Goal: Transaction & Acquisition: Purchase product/service

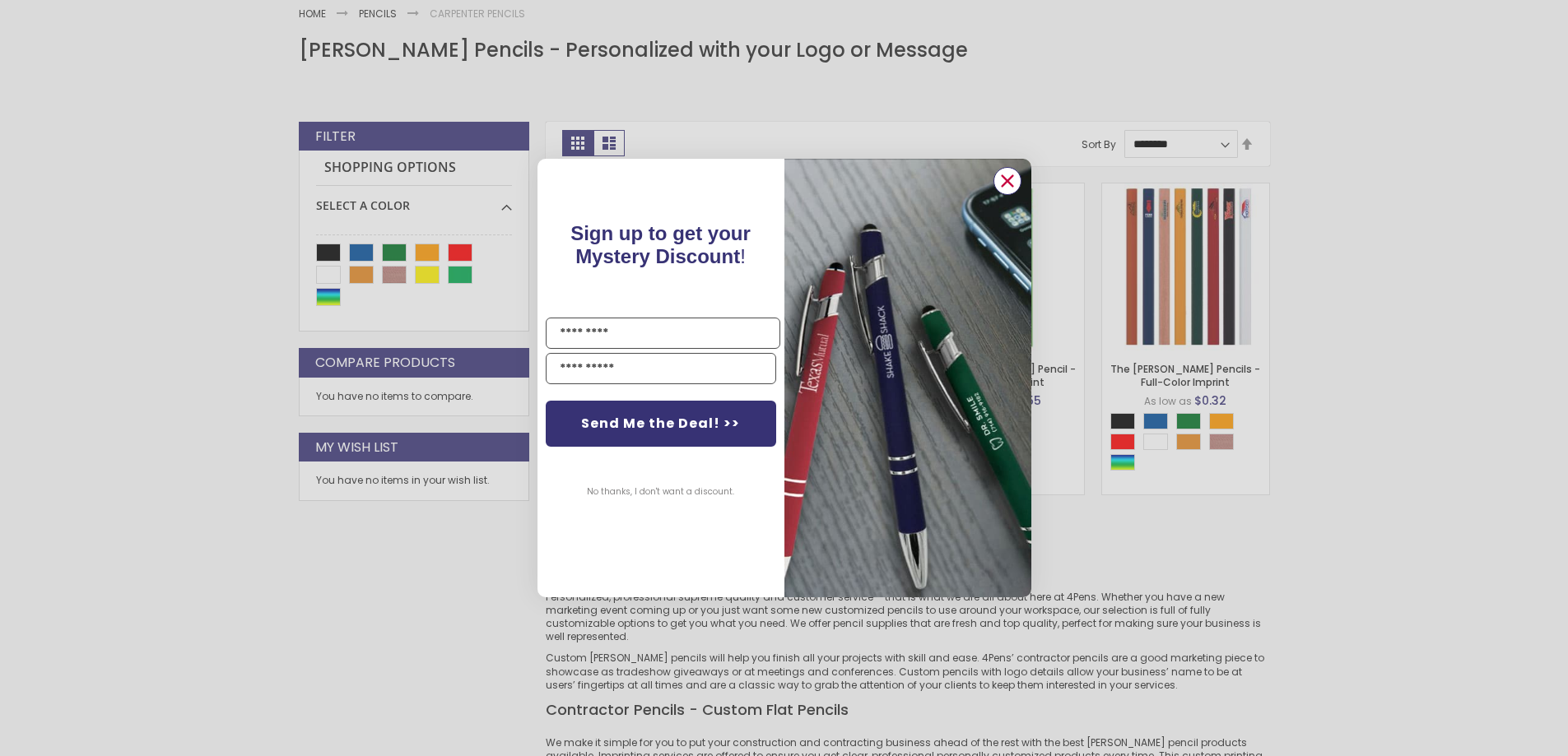
scroll to position [276, 0]
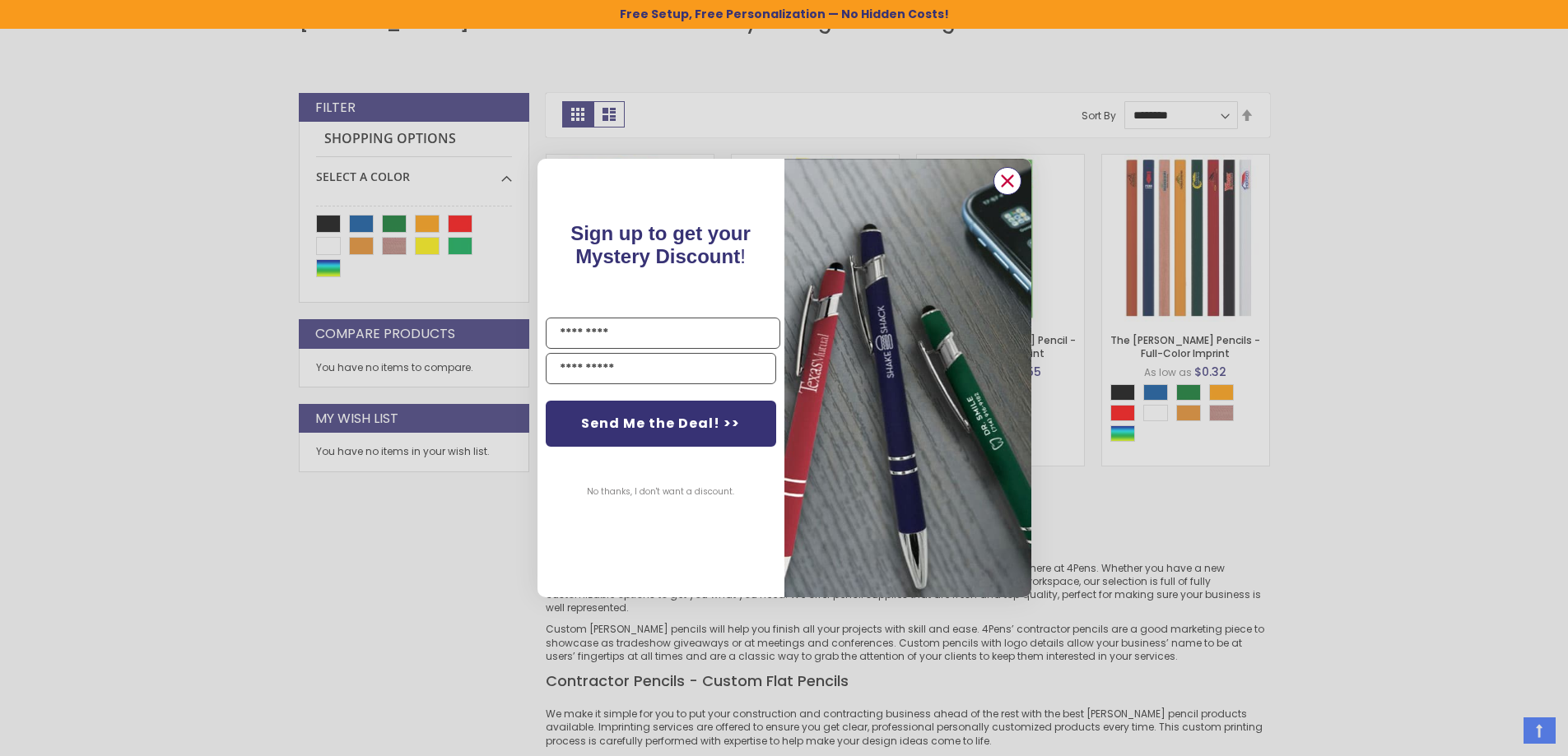
click at [1014, 179] on circle "Close dialog" at bounding box center [1007, 181] width 25 height 25
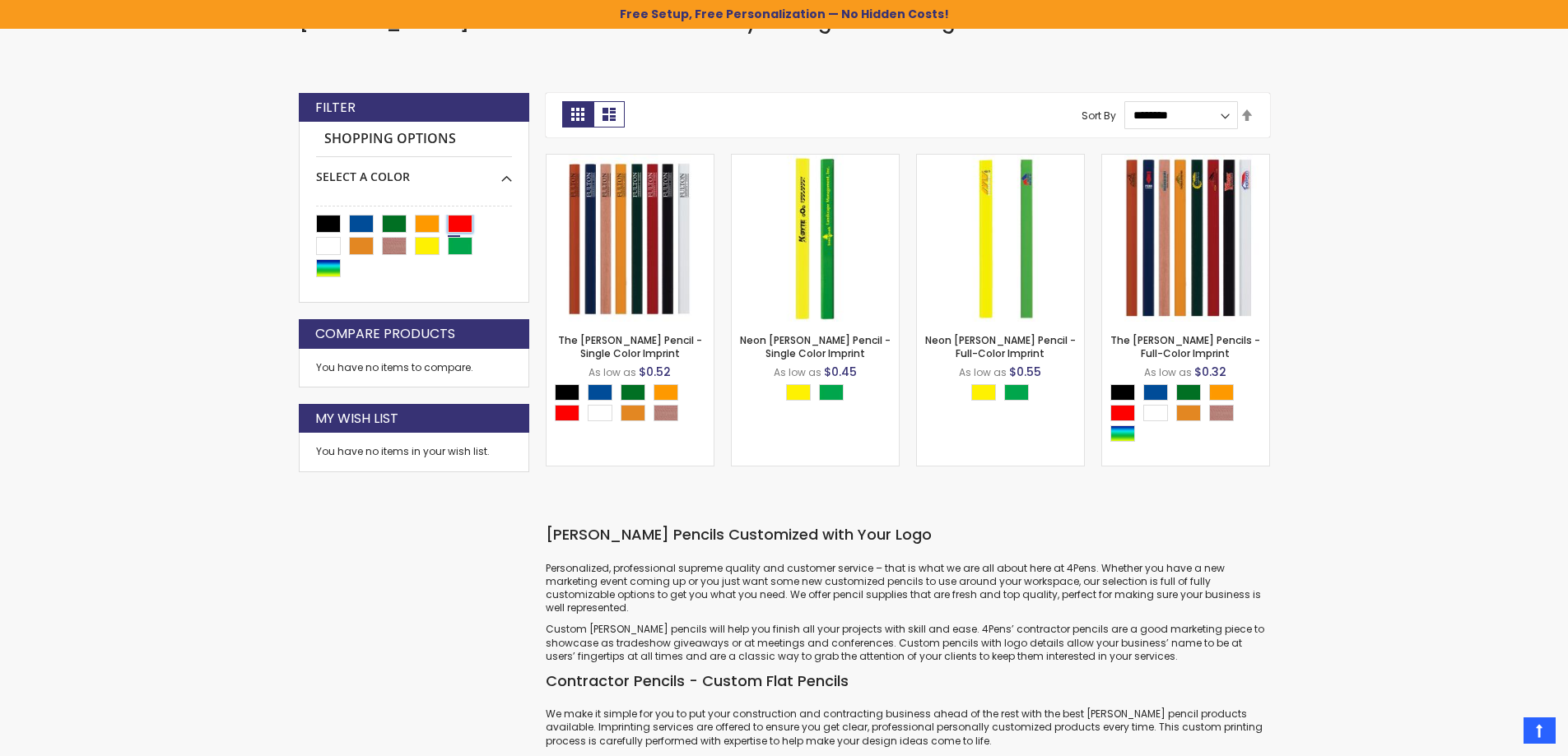
click at [463, 219] on div "Red" at bounding box center [461, 223] width 25 height 18
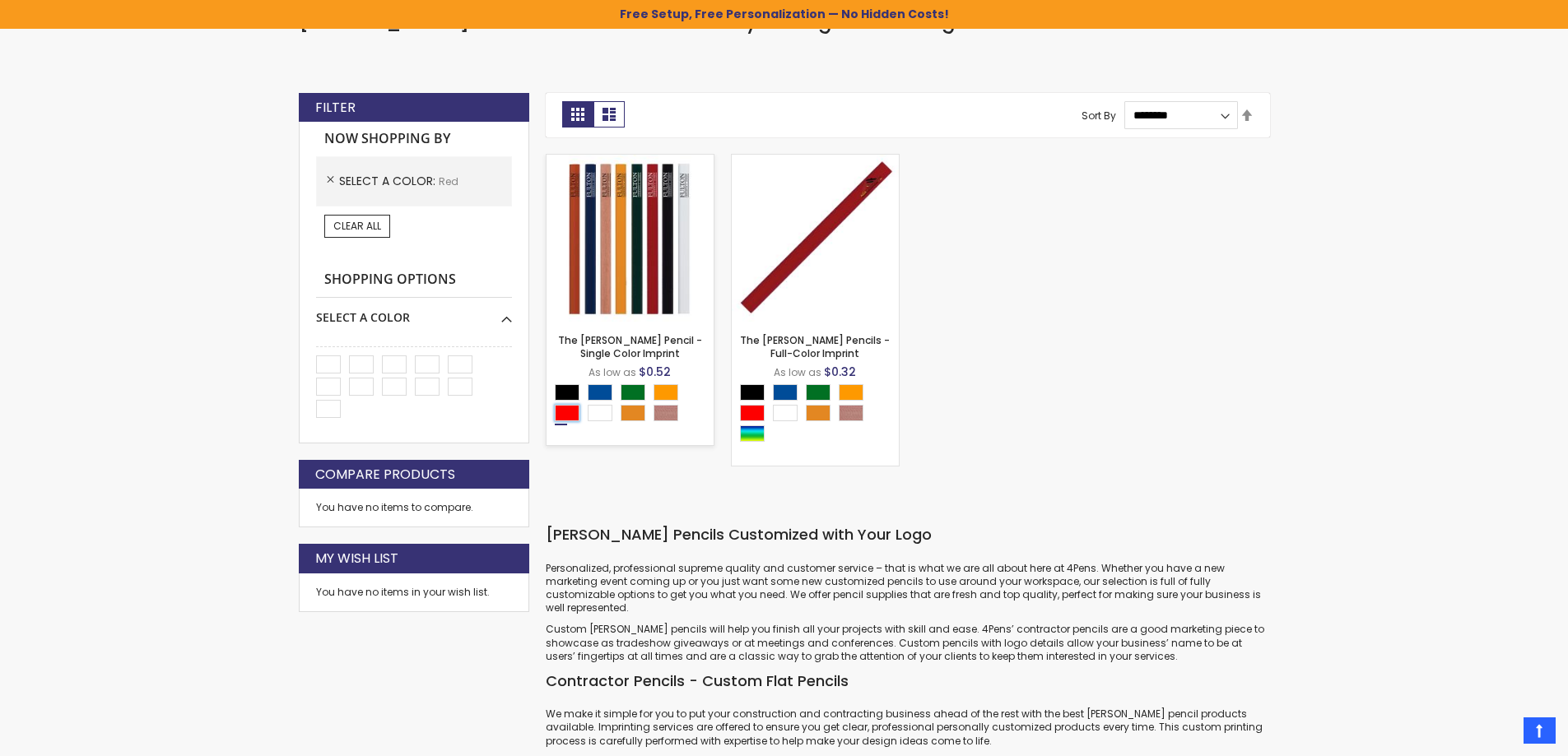
click at [575, 414] on div "Red" at bounding box center [567, 413] width 25 height 16
type input "****"
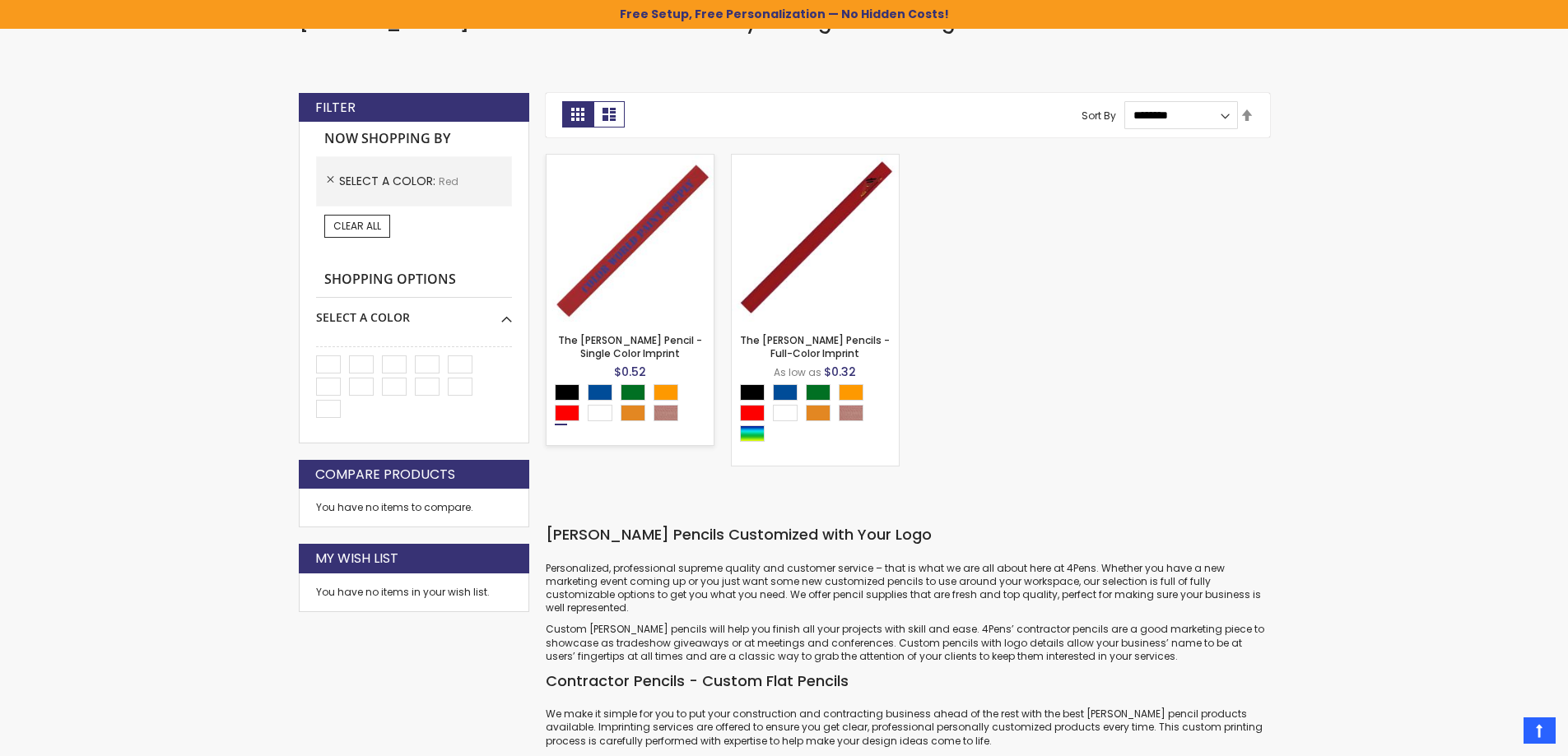
click at [662, 214] on img at bounding box center [629, 237] width 167 height 167
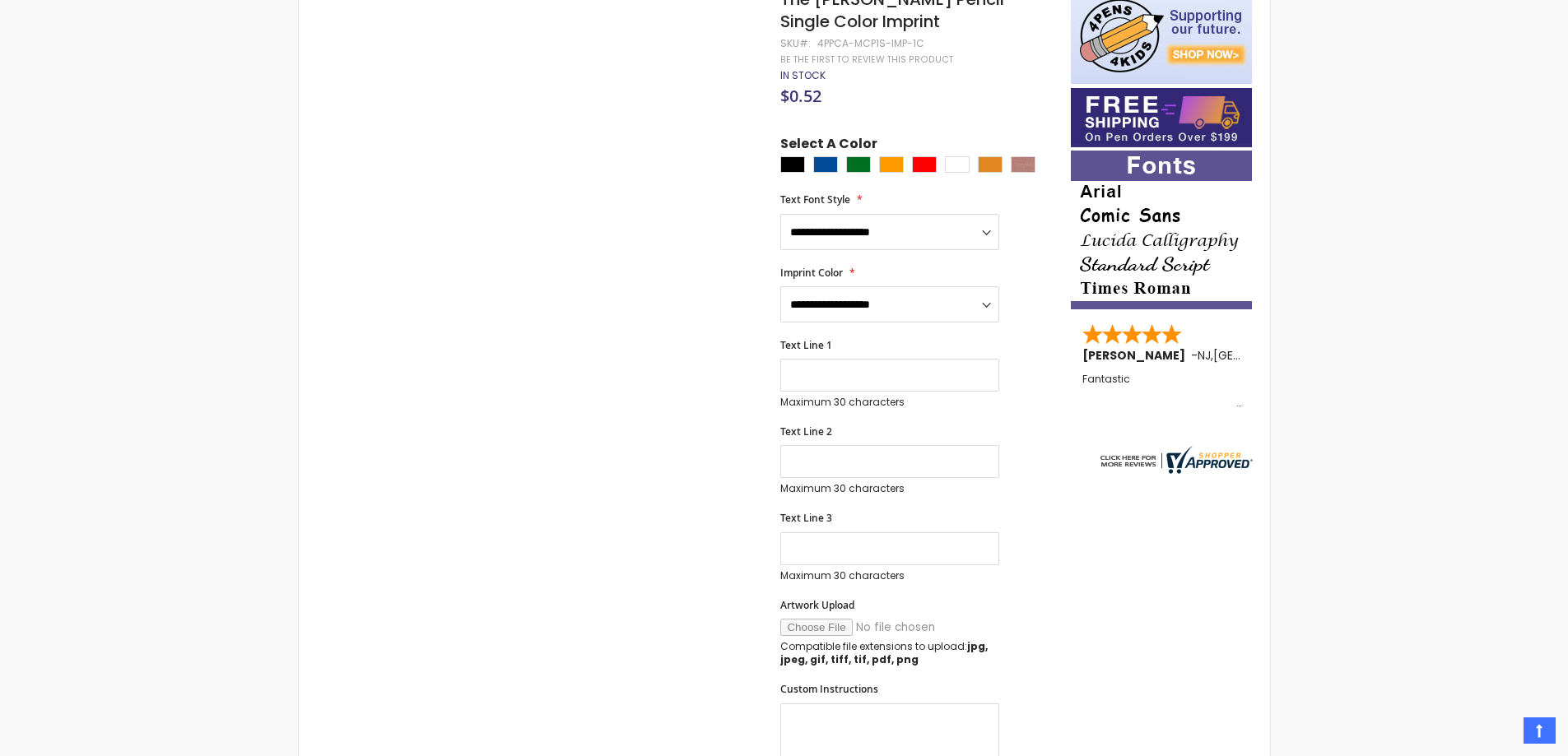
scroll to position [330, 0]
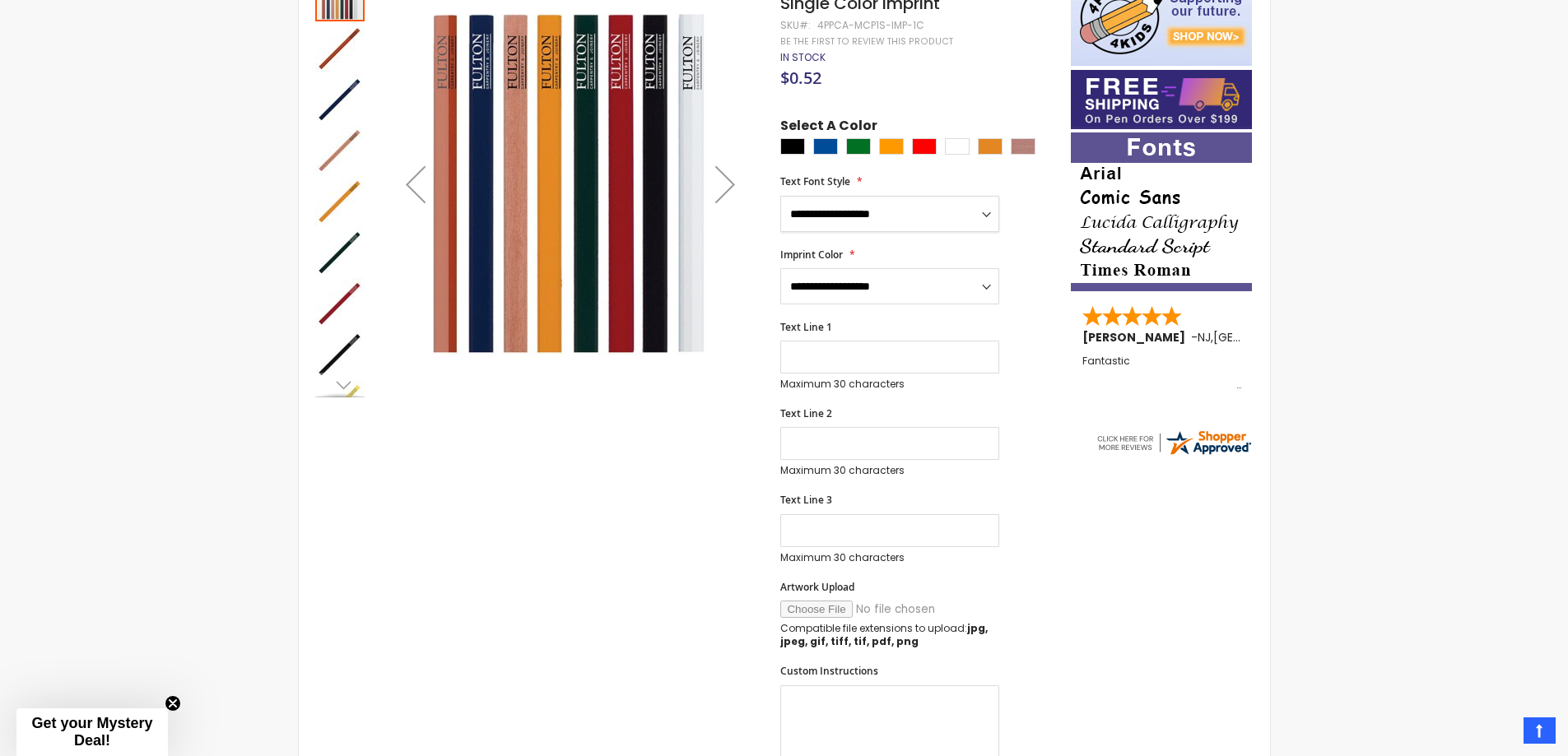
click at [983, 216] on select "**********" at bounding box center [890, 214] width 219 height 36
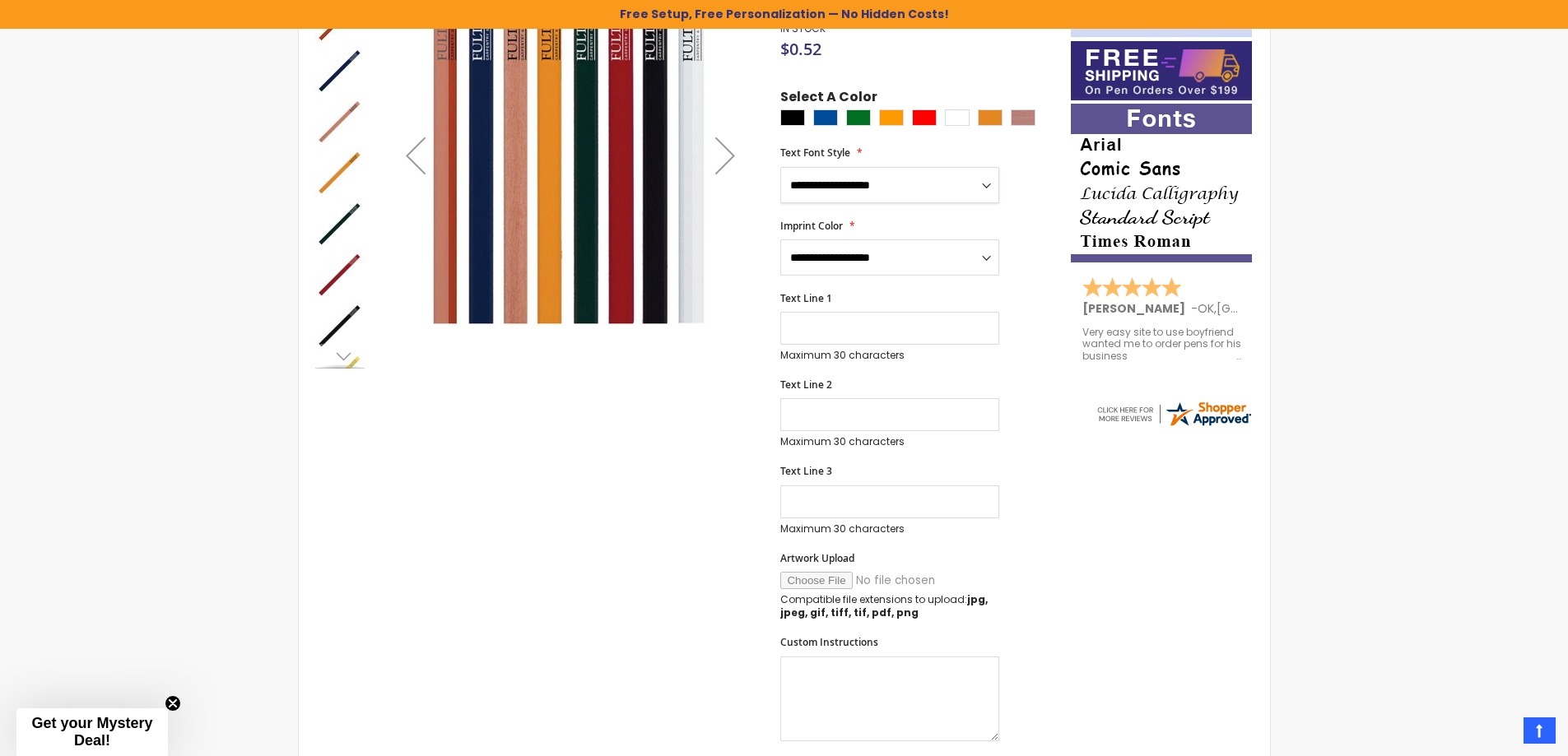
select select "****"
click at [780, 167] on select "**********" at bounding box center [890, 185] width 219 height 36
click at [864, 254] on select "**********" at bounding box center [890, 257] width 219 height 36
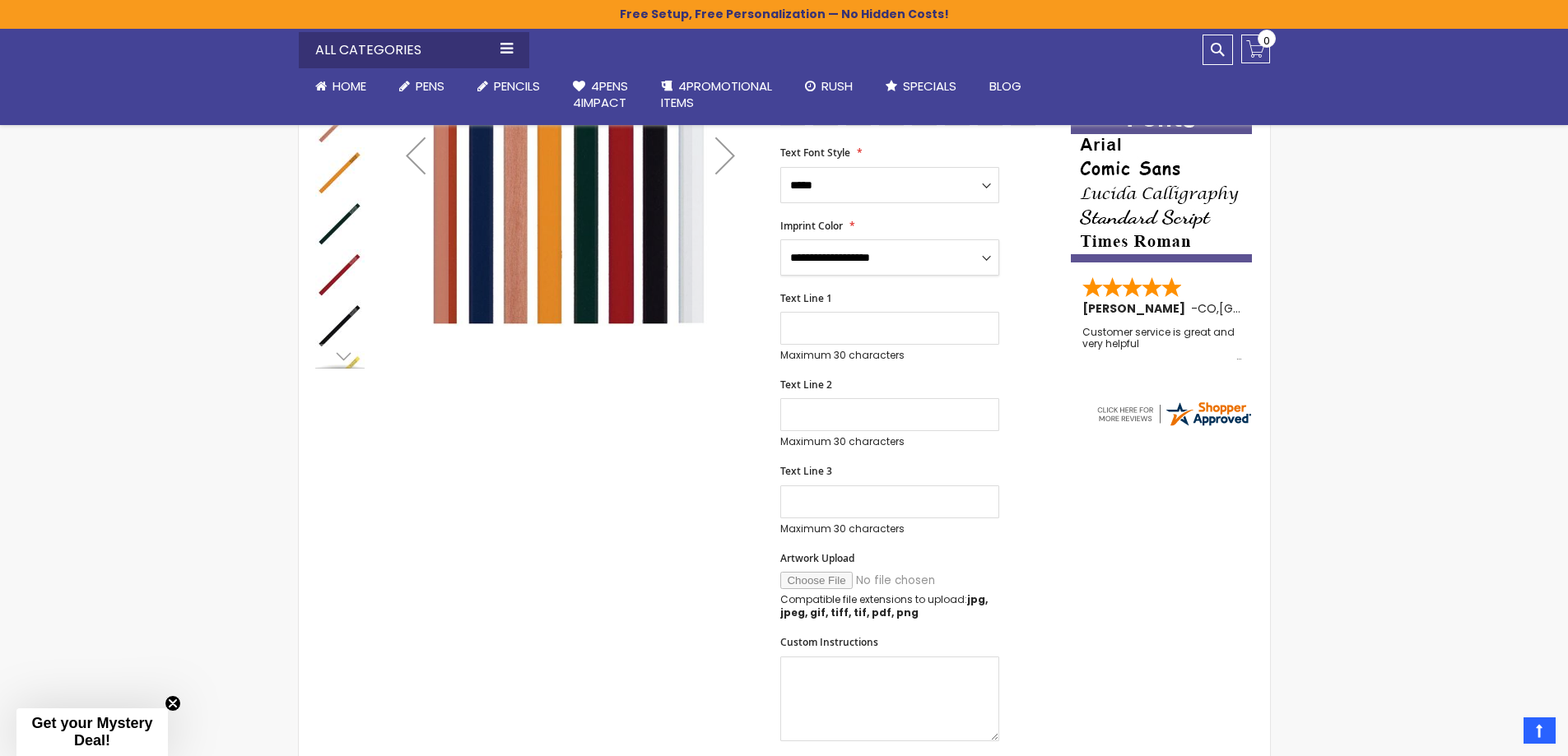
scroll to position [276, 0]
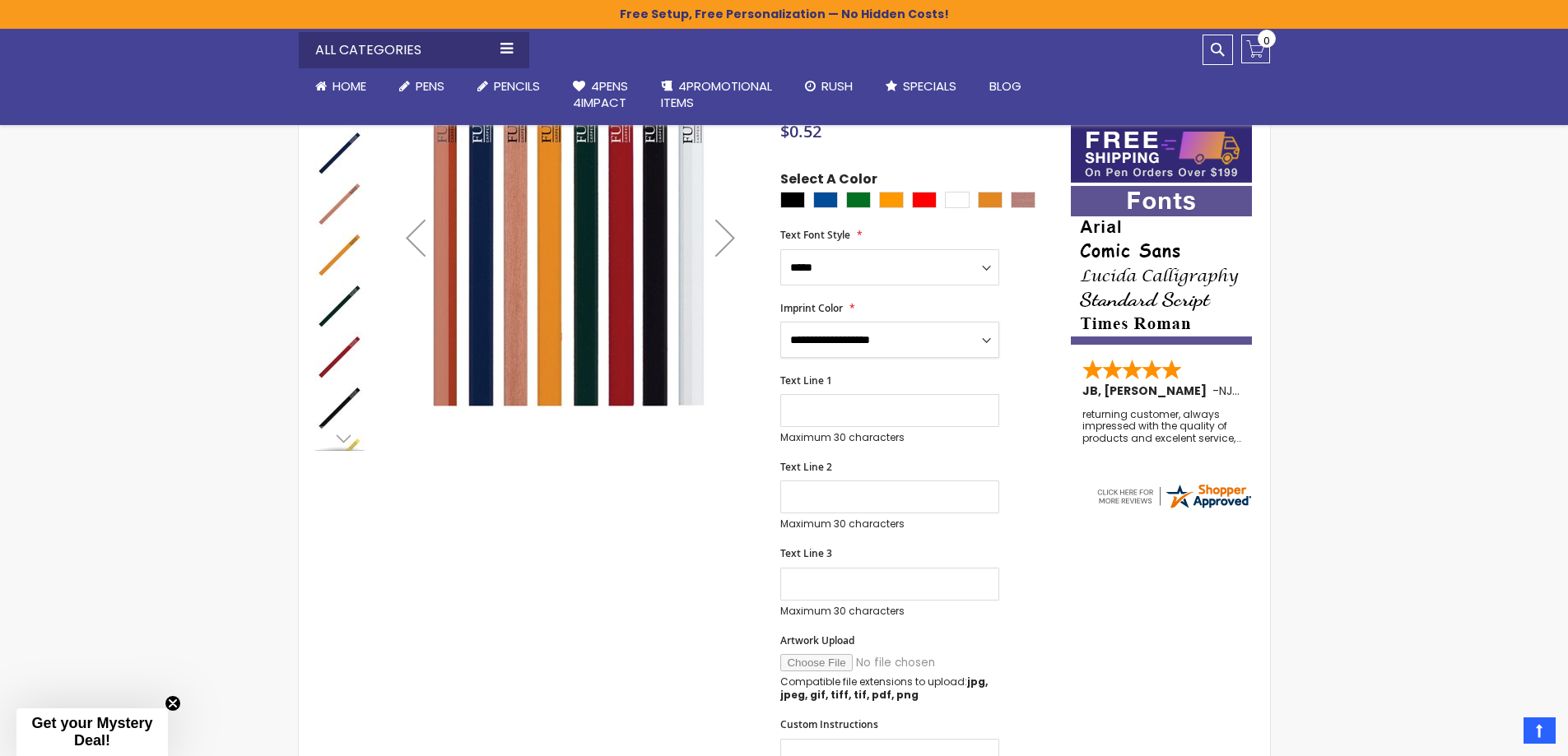
click at [869, 339] on select "**********" at bounding box center [890, 339] width 219 height 36
select select "****"
click at [780, 321] on select "**********" at bounding box center [890, 339] width 219 height 36
click at [859, 404] on input "Text Line 1" at bounding box center [890, 410] width 219 height 33
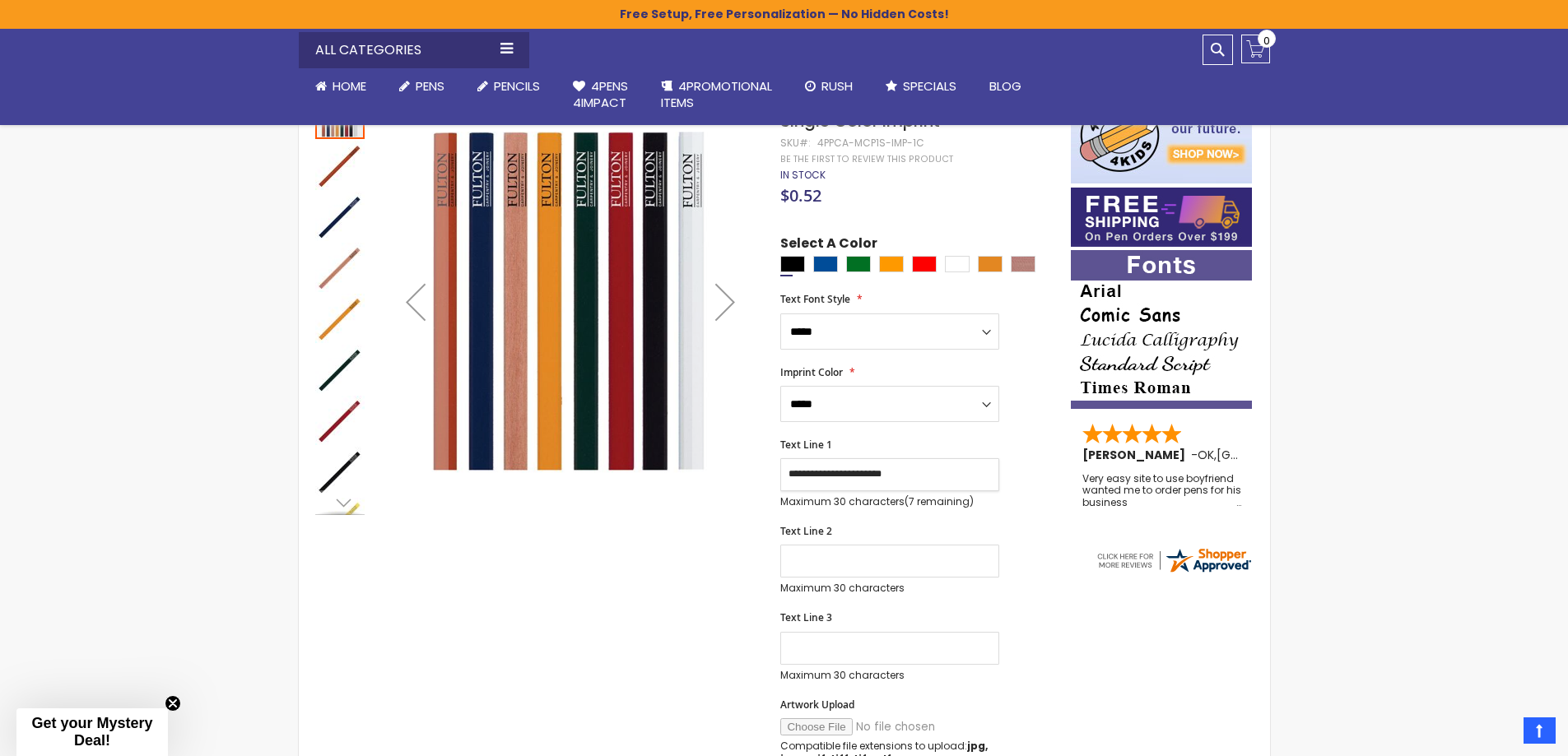
scroll to position [194, 0]
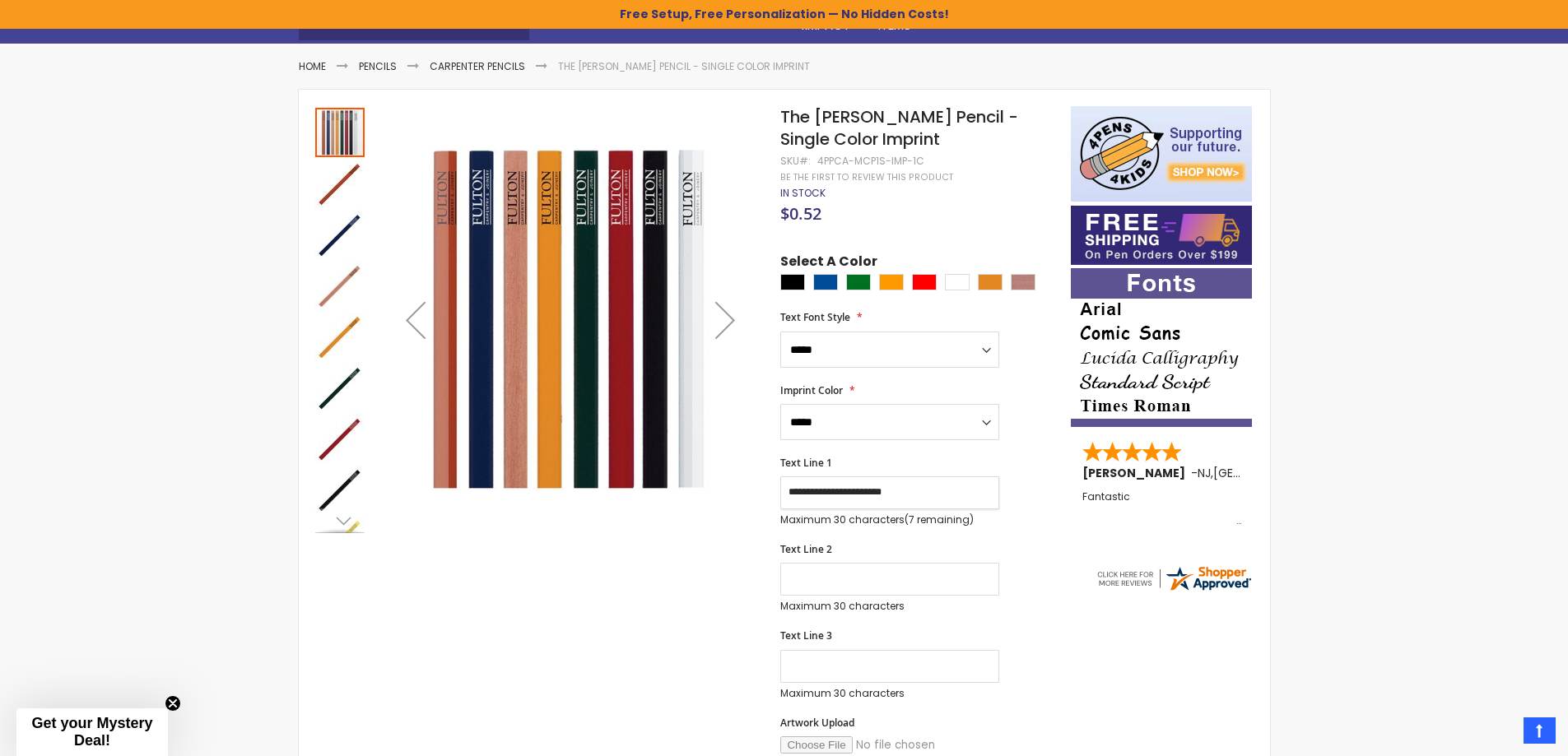
click at [723, 321] on div "Next" at bounding box center [725, 319] width 66 height 66
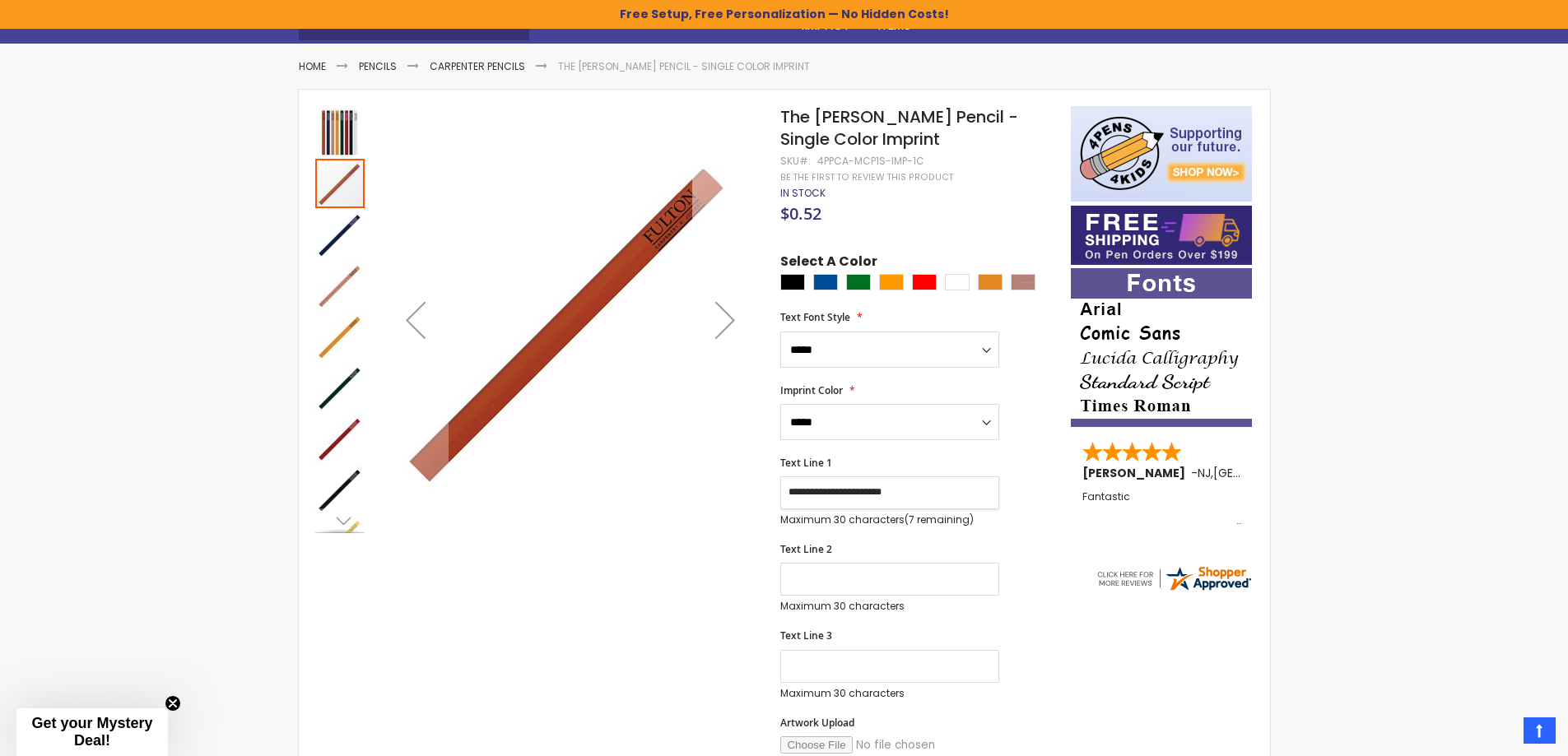
click at [723, 322] on div "Next" at bounding box center [725, 319] width 66 height 66
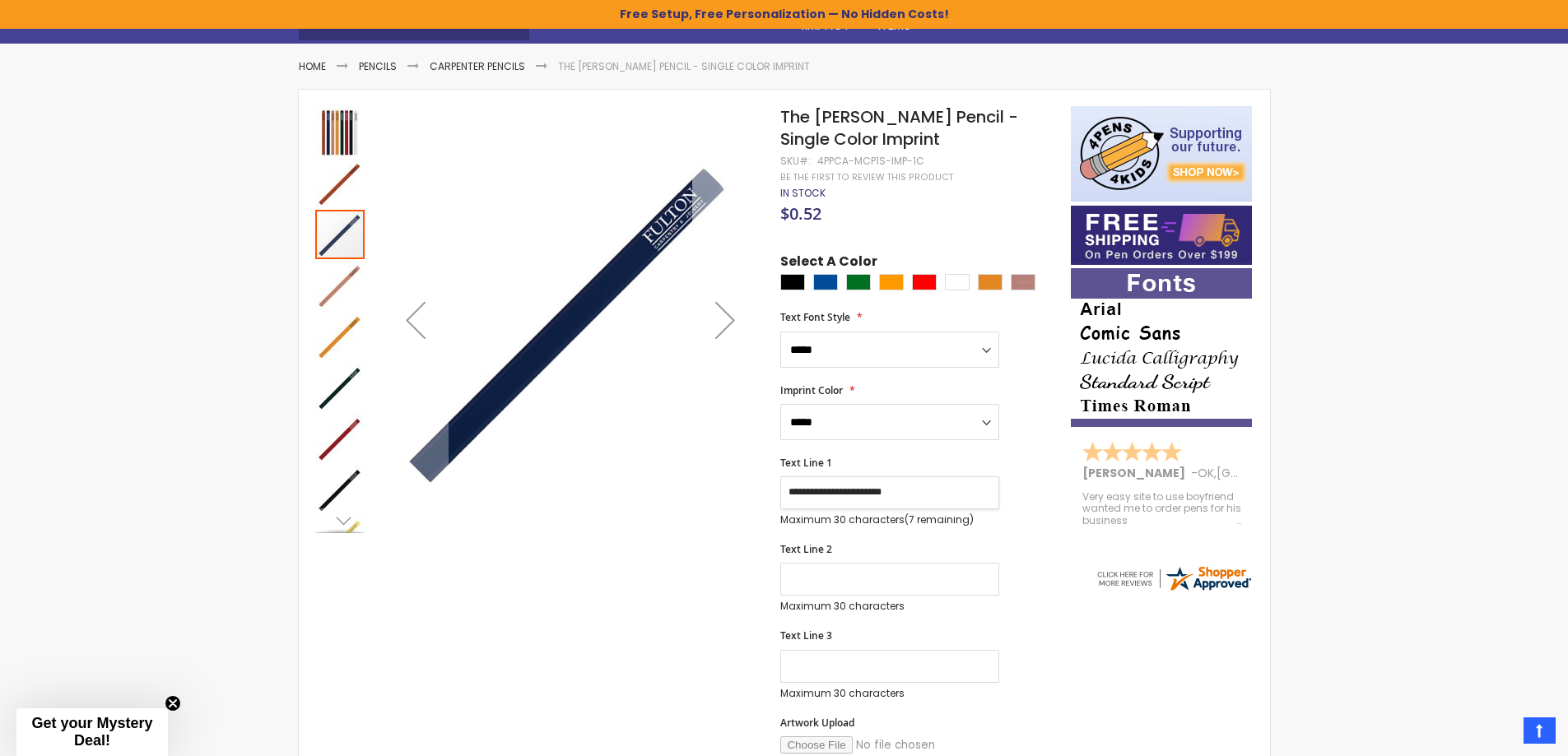
click at [723, 321] on div "Next" at bounding box center [725, 319] width 66 height 66
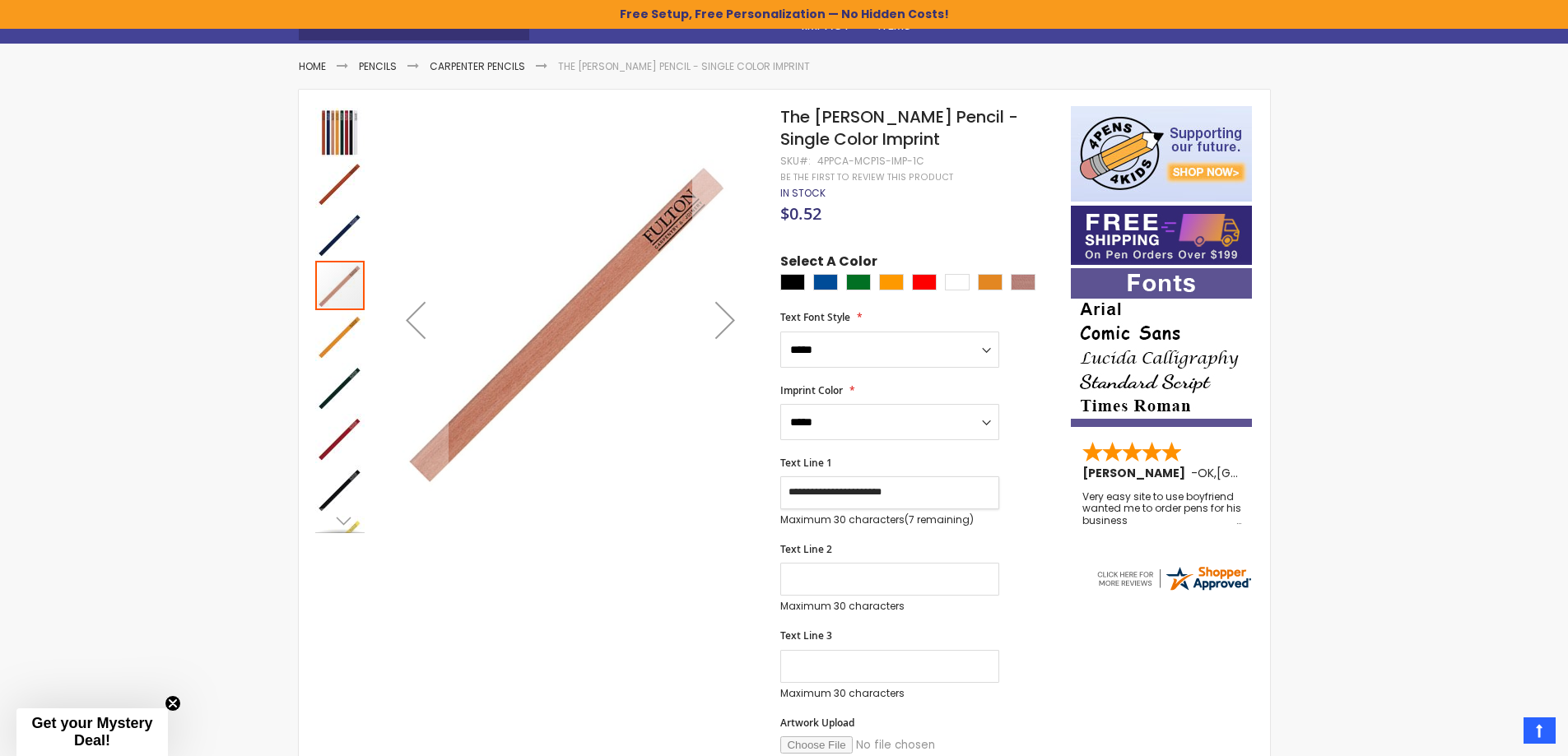
click at [723, 321] on div "Next" at bounding box center [725, 319] width 66 height 66
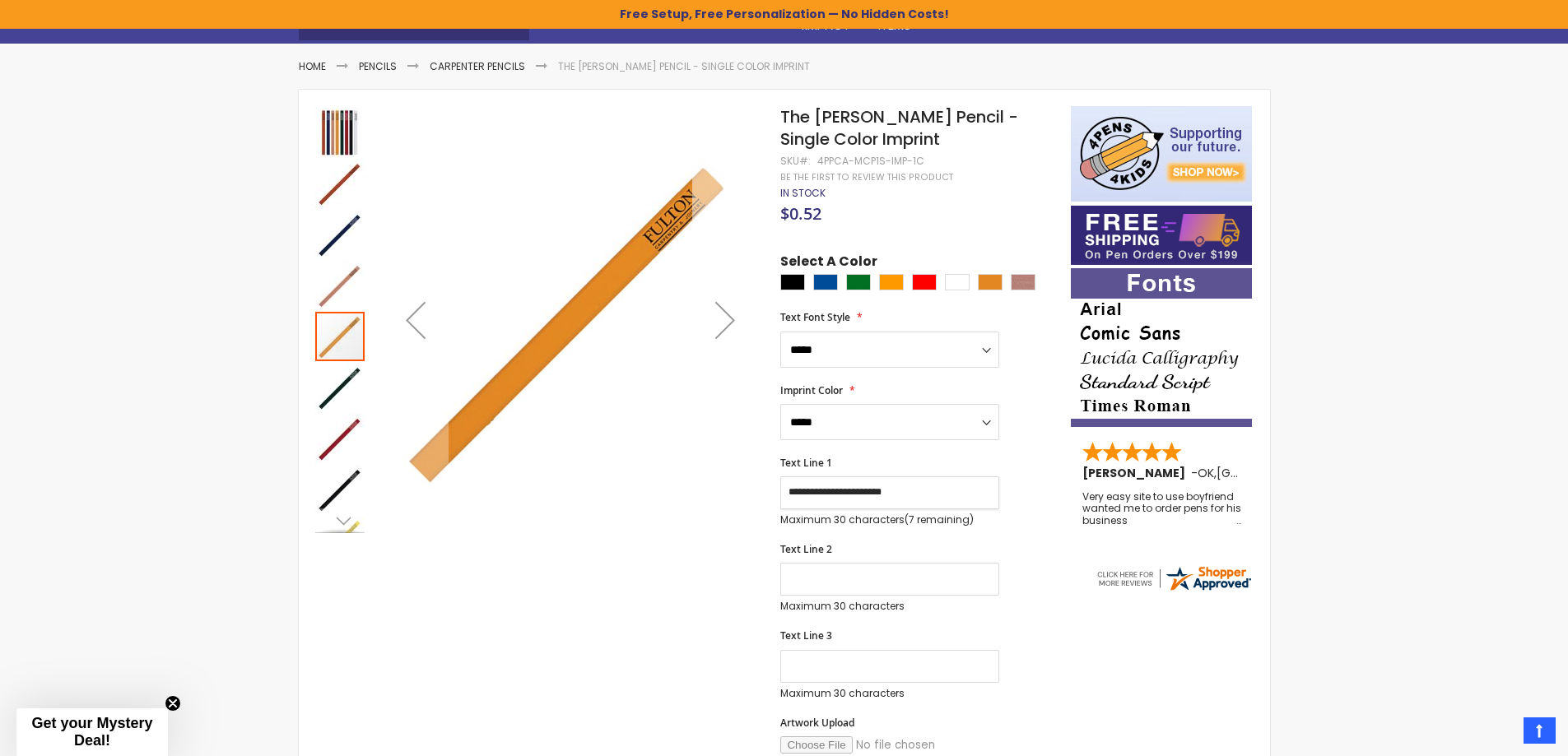
click at [723, 321] on div "Next" at bounding box center [725, 319] width 66 height 66
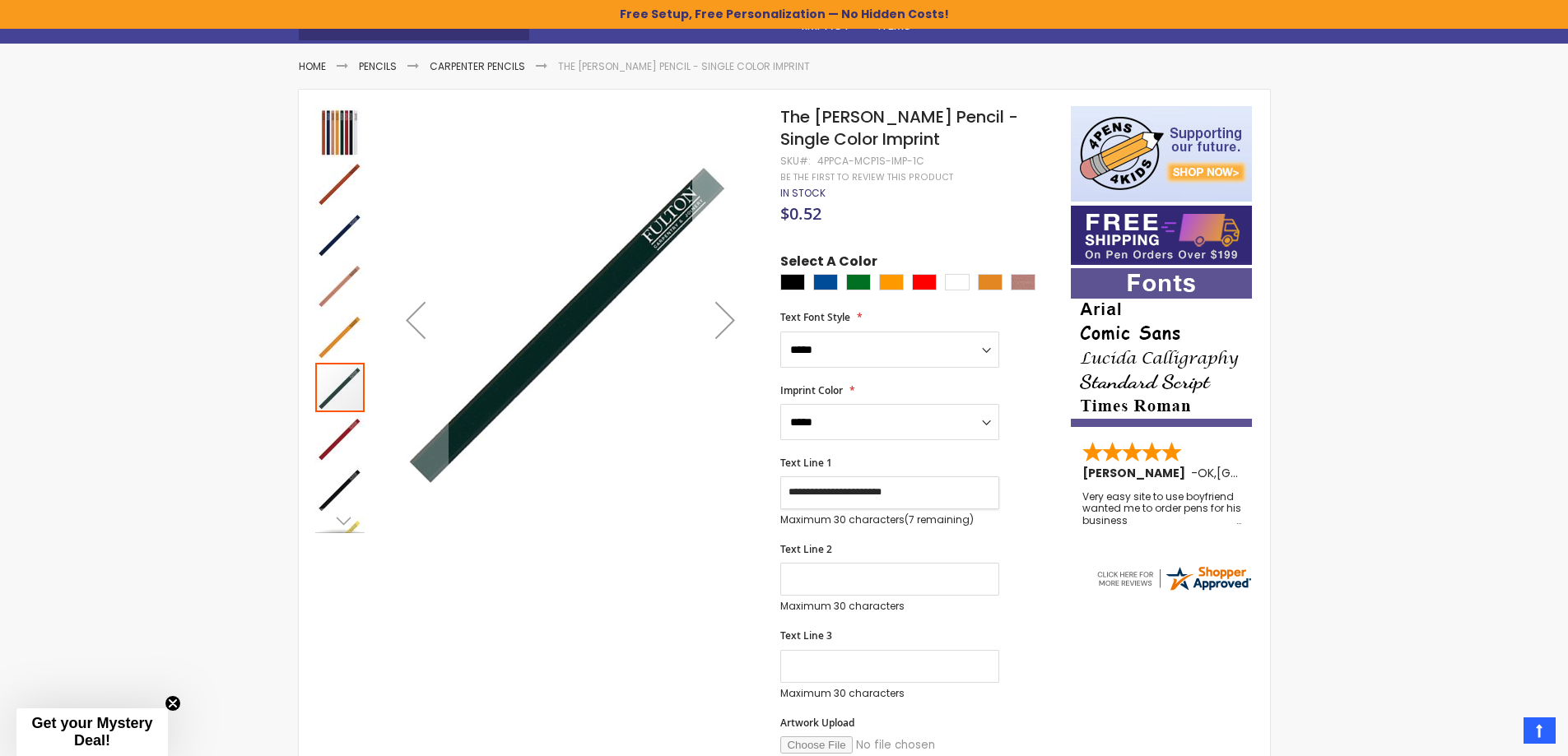
click at [723, 320] on div "Next" at bounding box center [725, 319] width 66 height 66
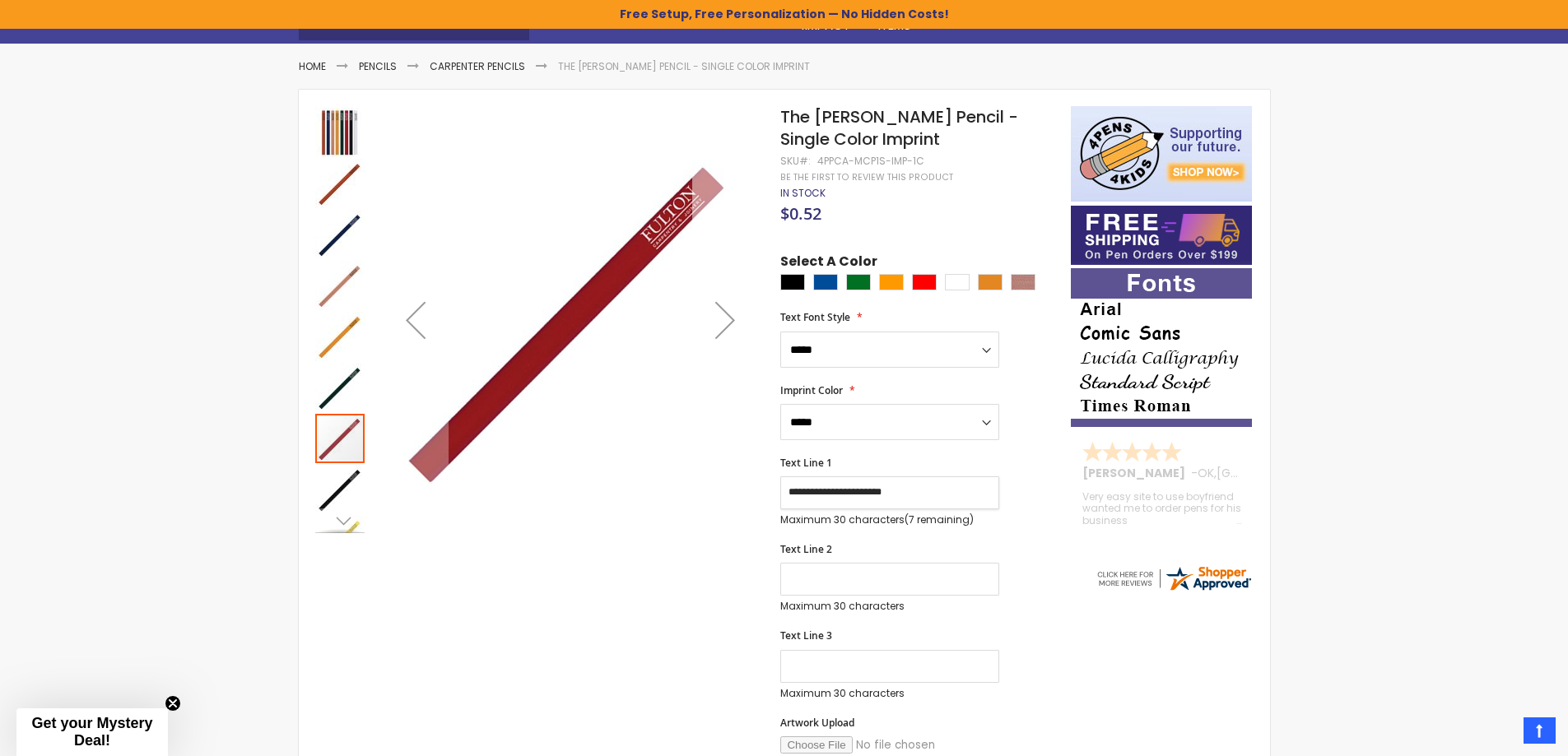
click at [723, 320] on div "Next" at bounding box center [725, 319] width 66 height 66
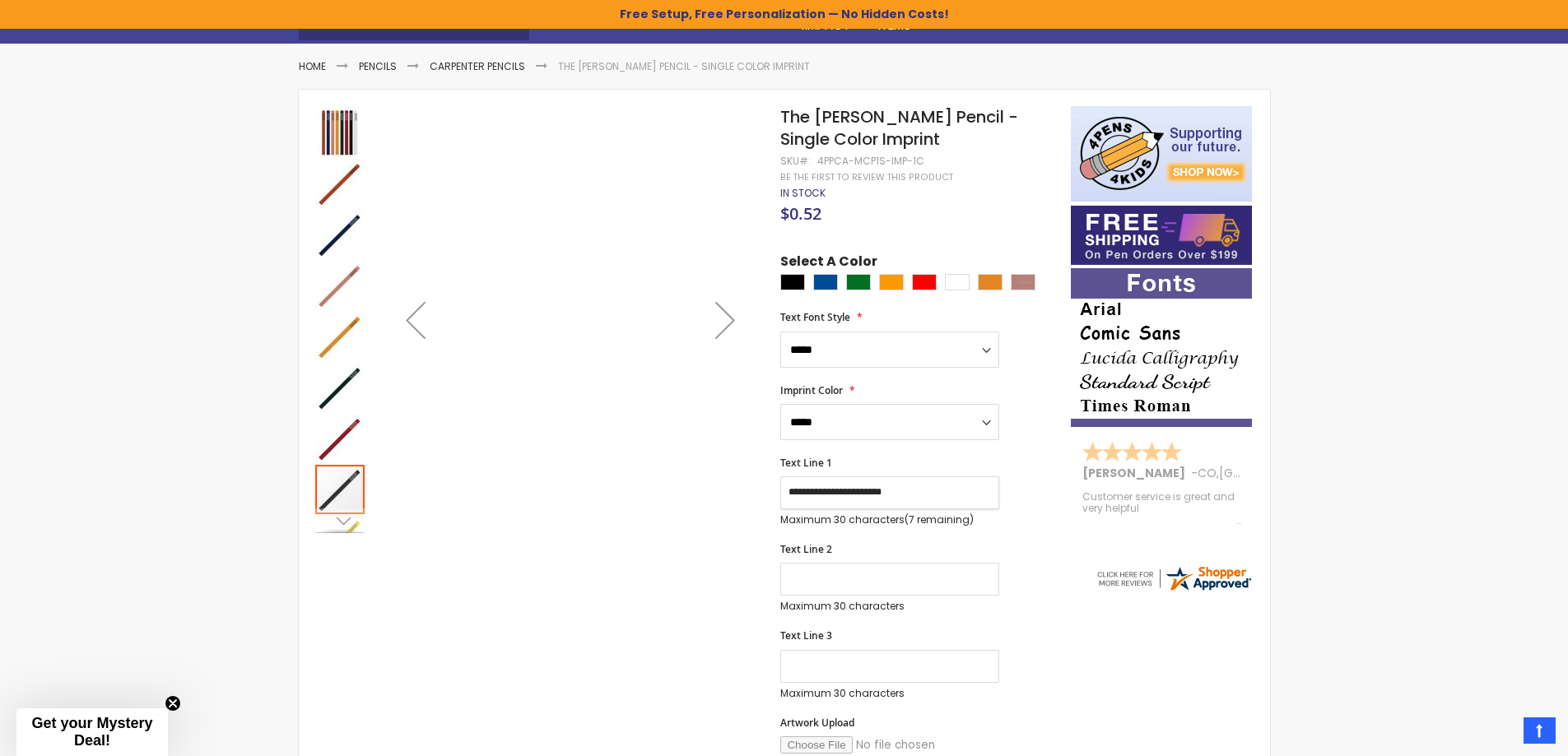
click at [723, 320] on div "Next" at bounding box center [725, 319] width 66 height 66
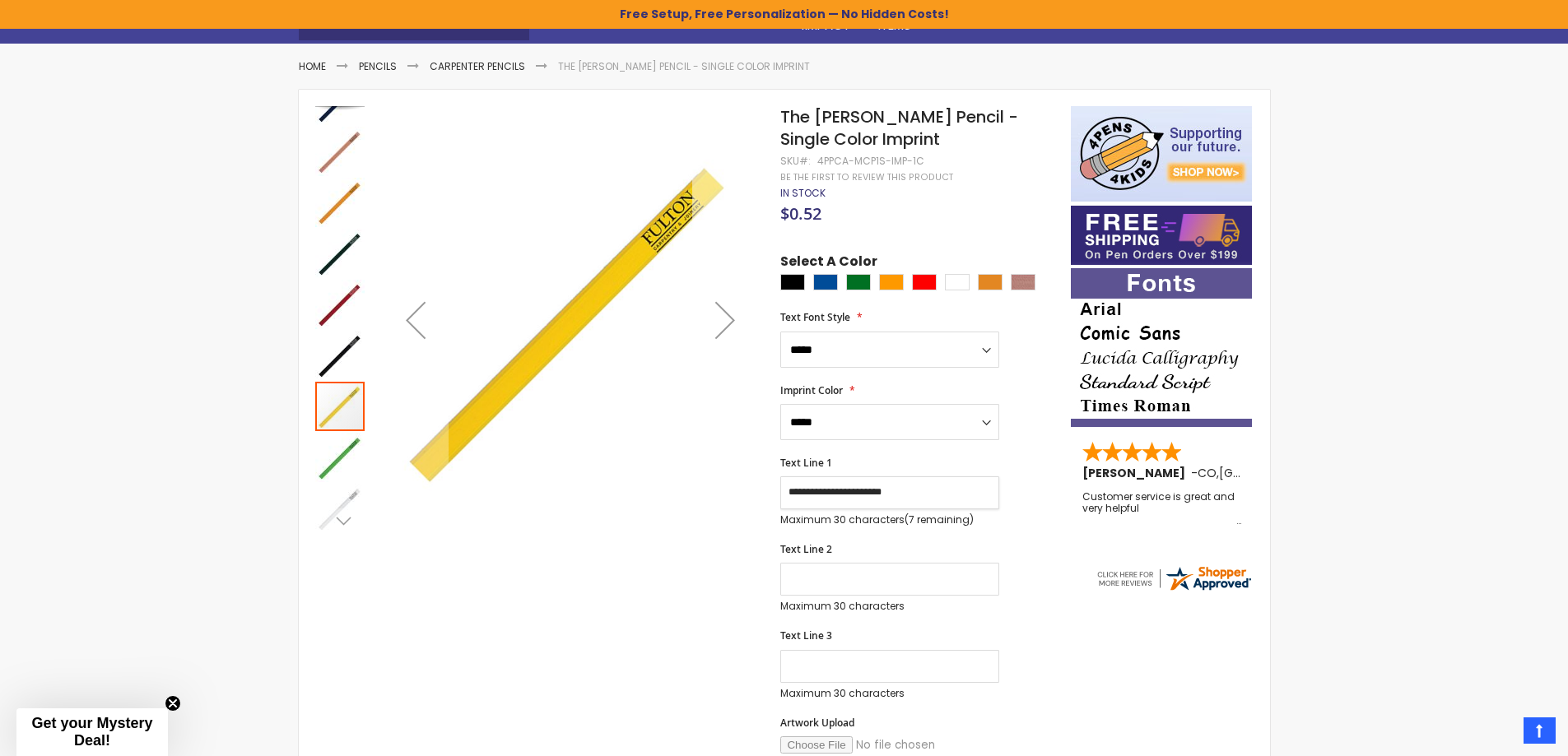
click at [723, 320] on div "Next" at bounding box center [725, 319] width 66 height 66
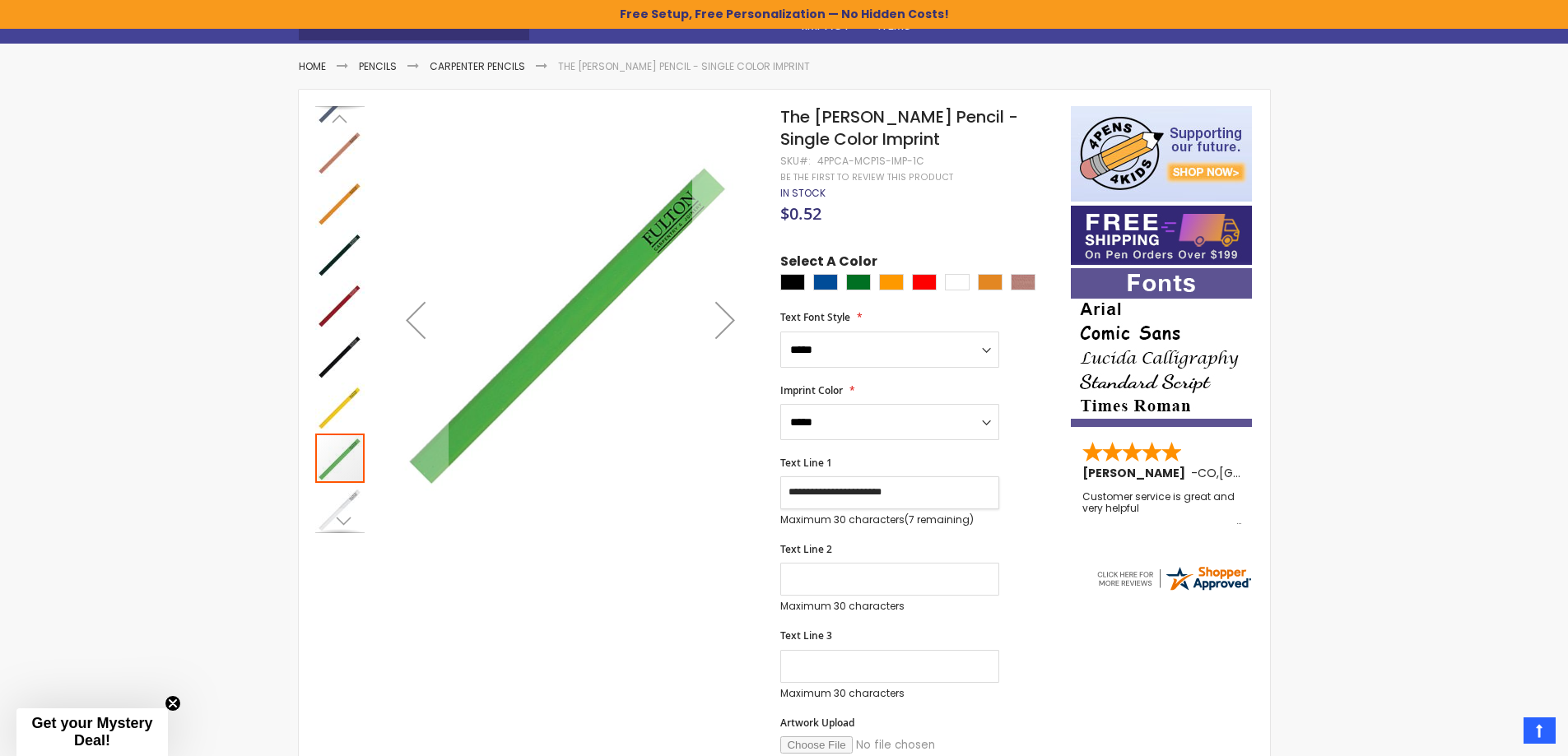
click at [723, 320] on div "Next" at bounding box center [725, 319] width 66 height 66
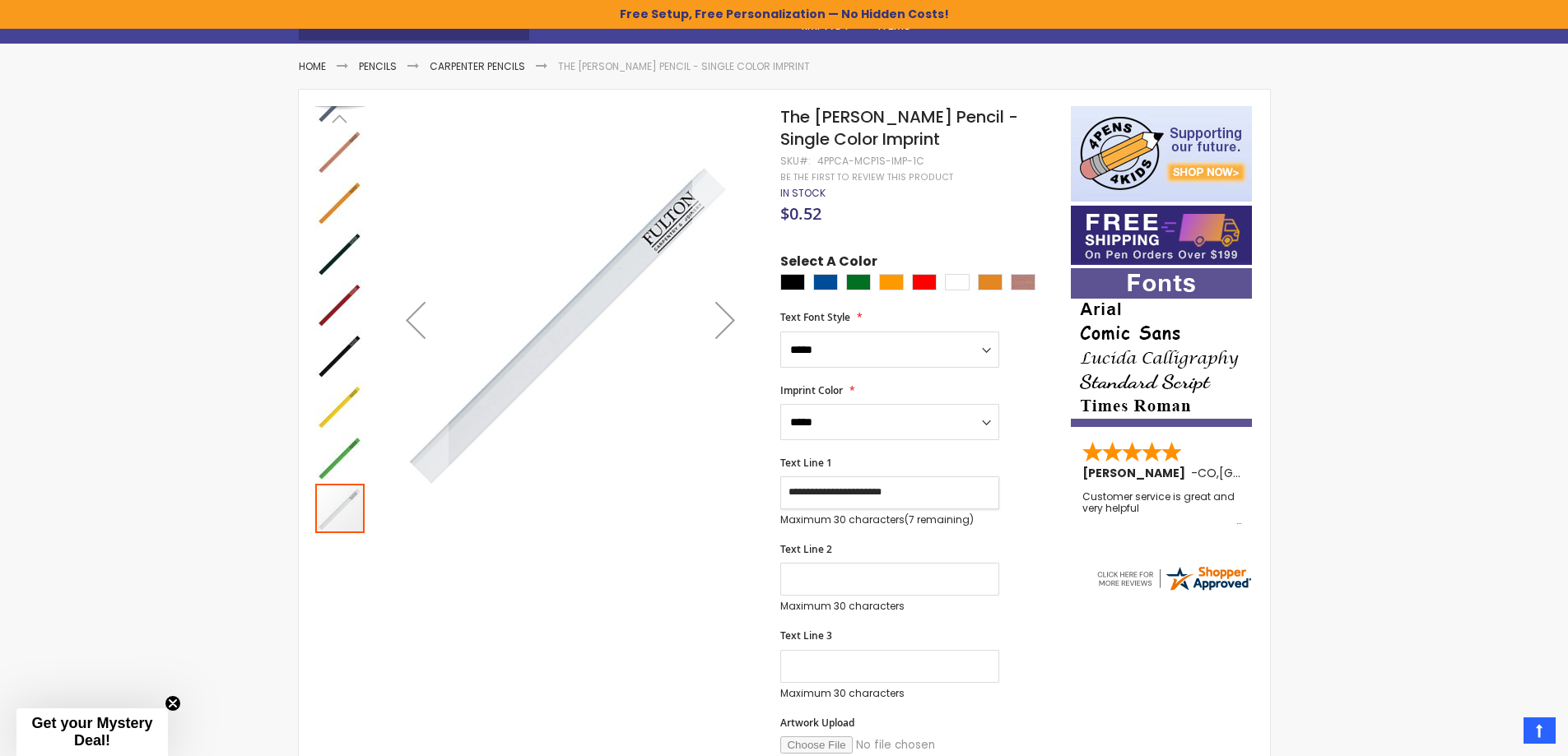
click at [723, 320] on div "Next" at bounding box center [725, 319] width 66 height 66
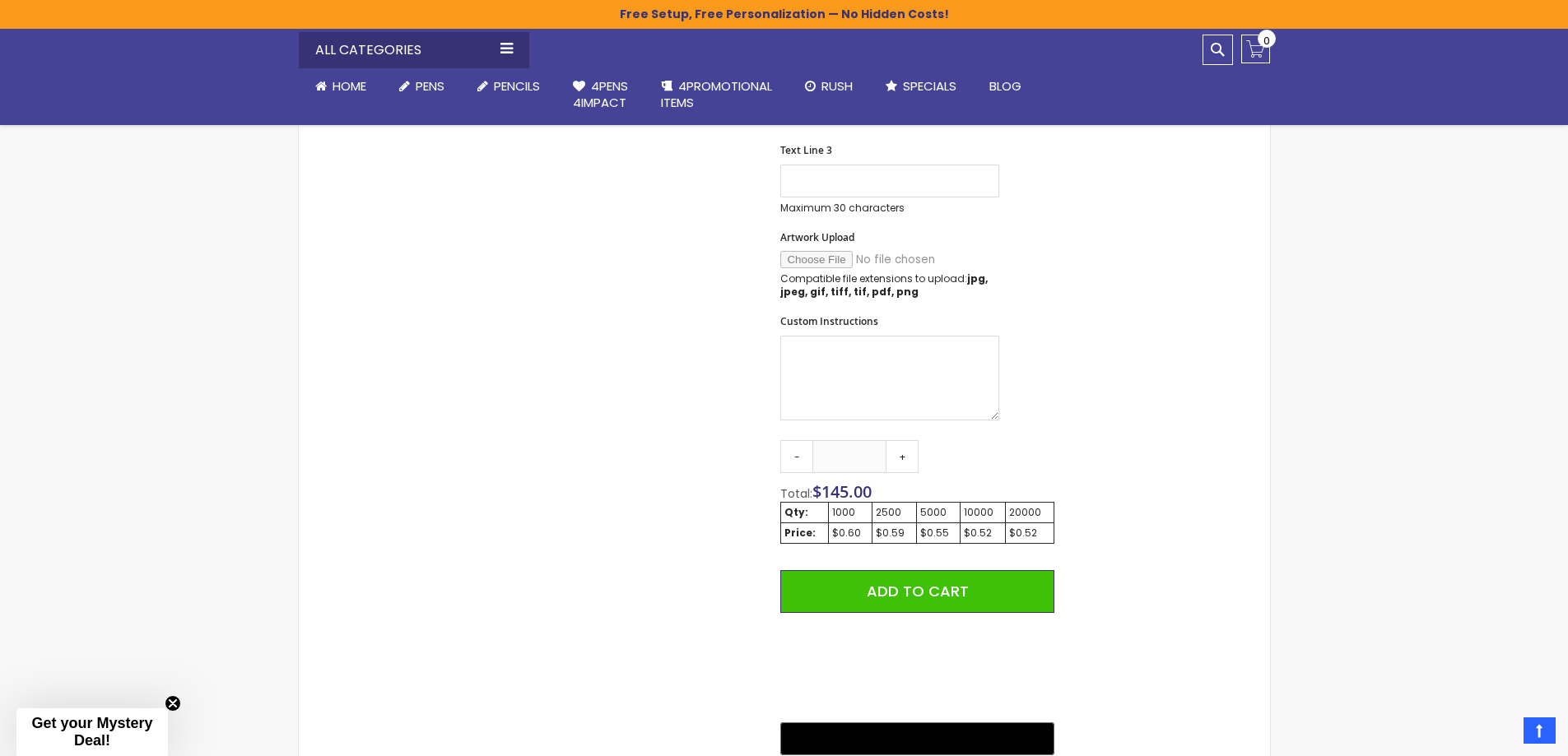
scroll to position [741, 0]
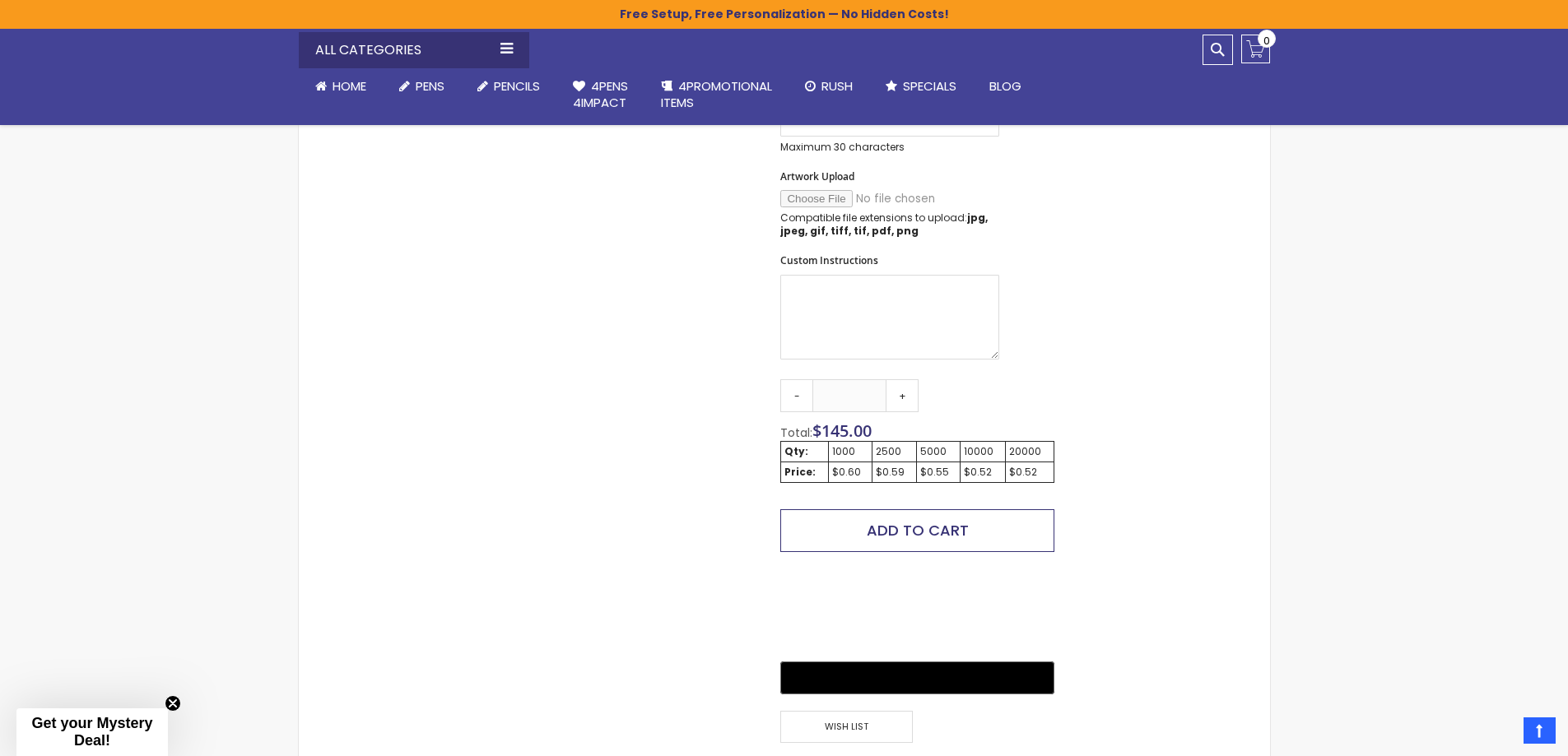
type input "**********"
click at [919, 521] on span "Add to Cart" at bounding box center [918, 530] width 102 height 21
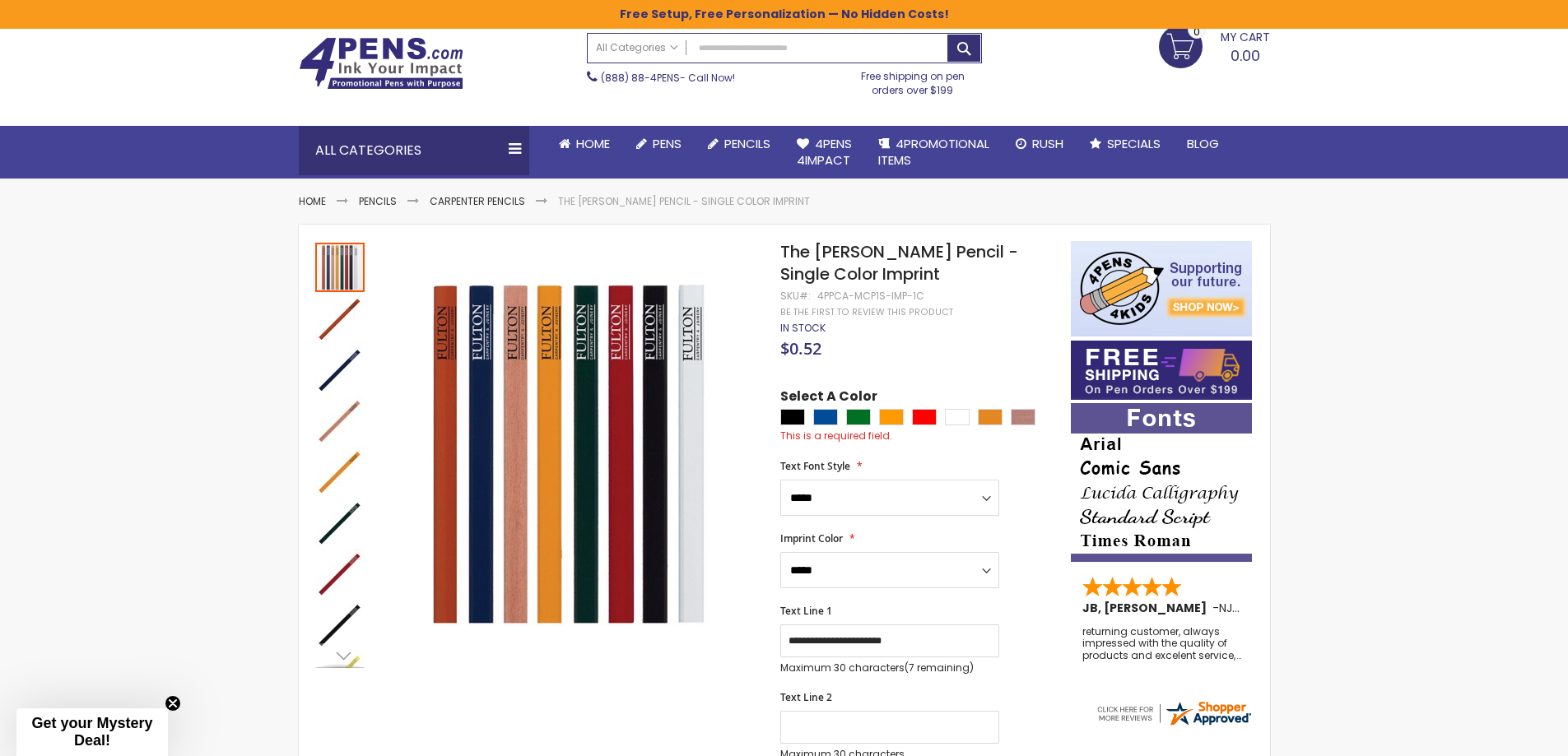
scroll to position [0, 0]
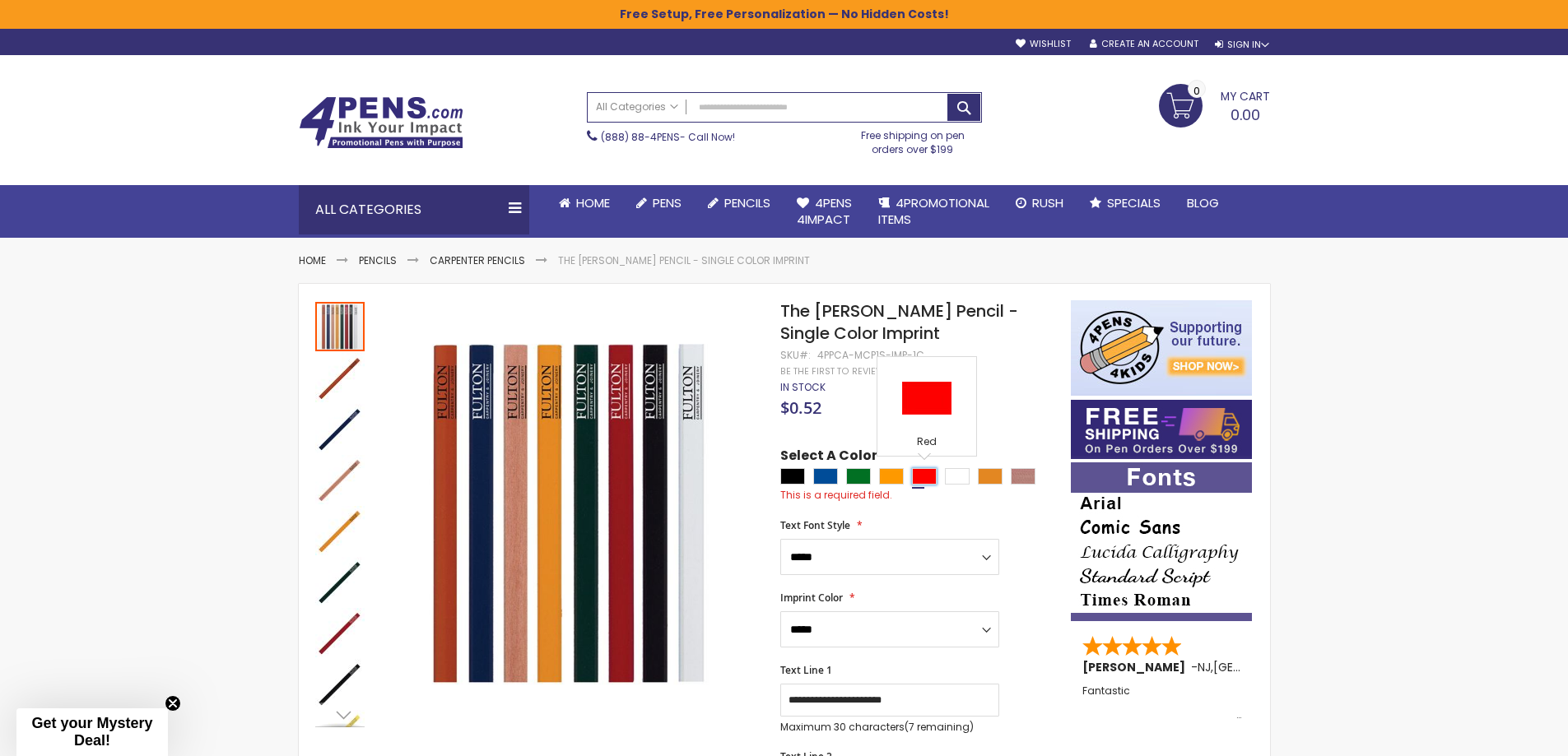
click at [922, 475] on div "Red" at bounding box center [924, 476] width 25 height 16
type input "****"
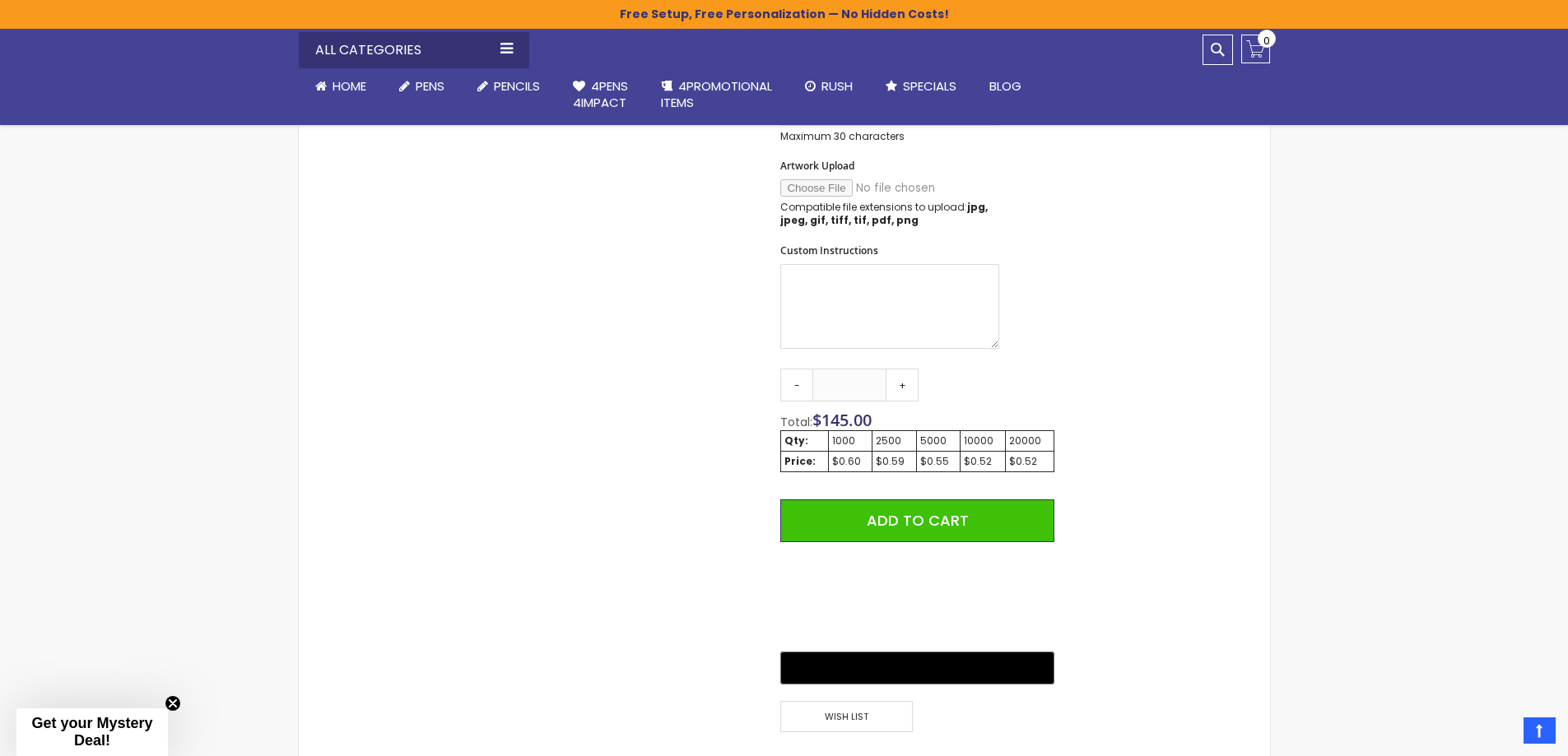
scroll to position [823, 0]
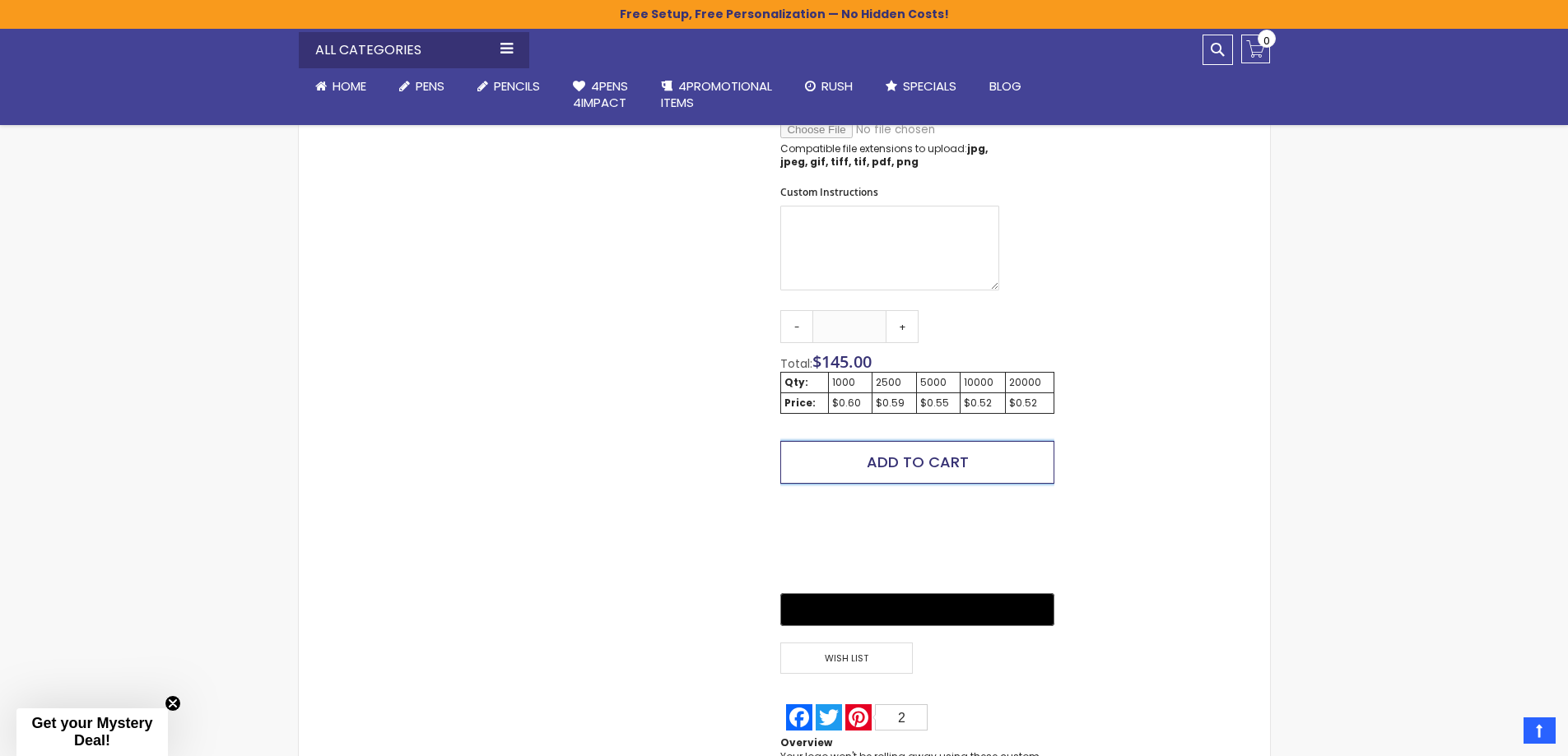
click at [1018, 448] on button "Add to Cart" at bounding box center [917, 462] width 274 height 43
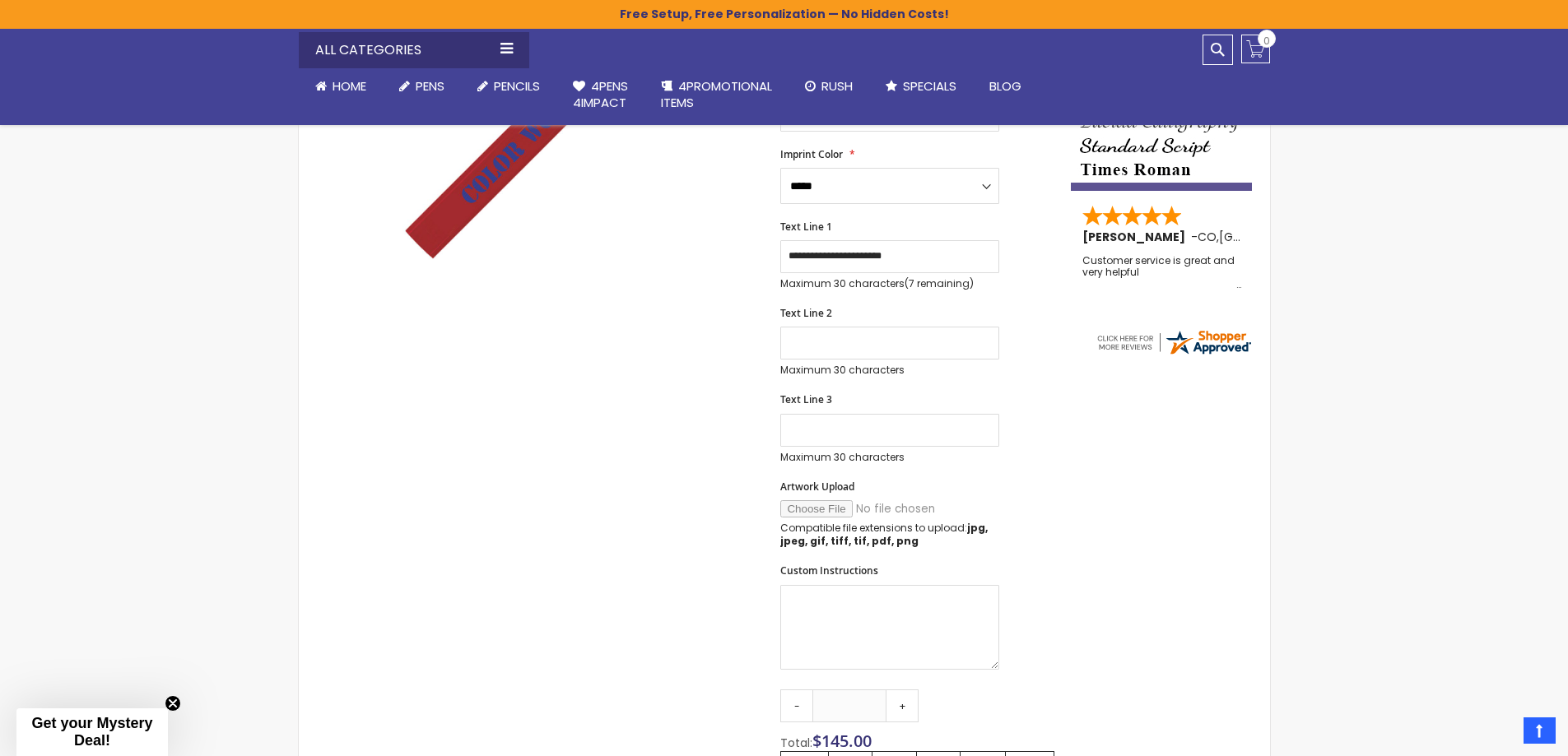
scroll to position [377, 0]
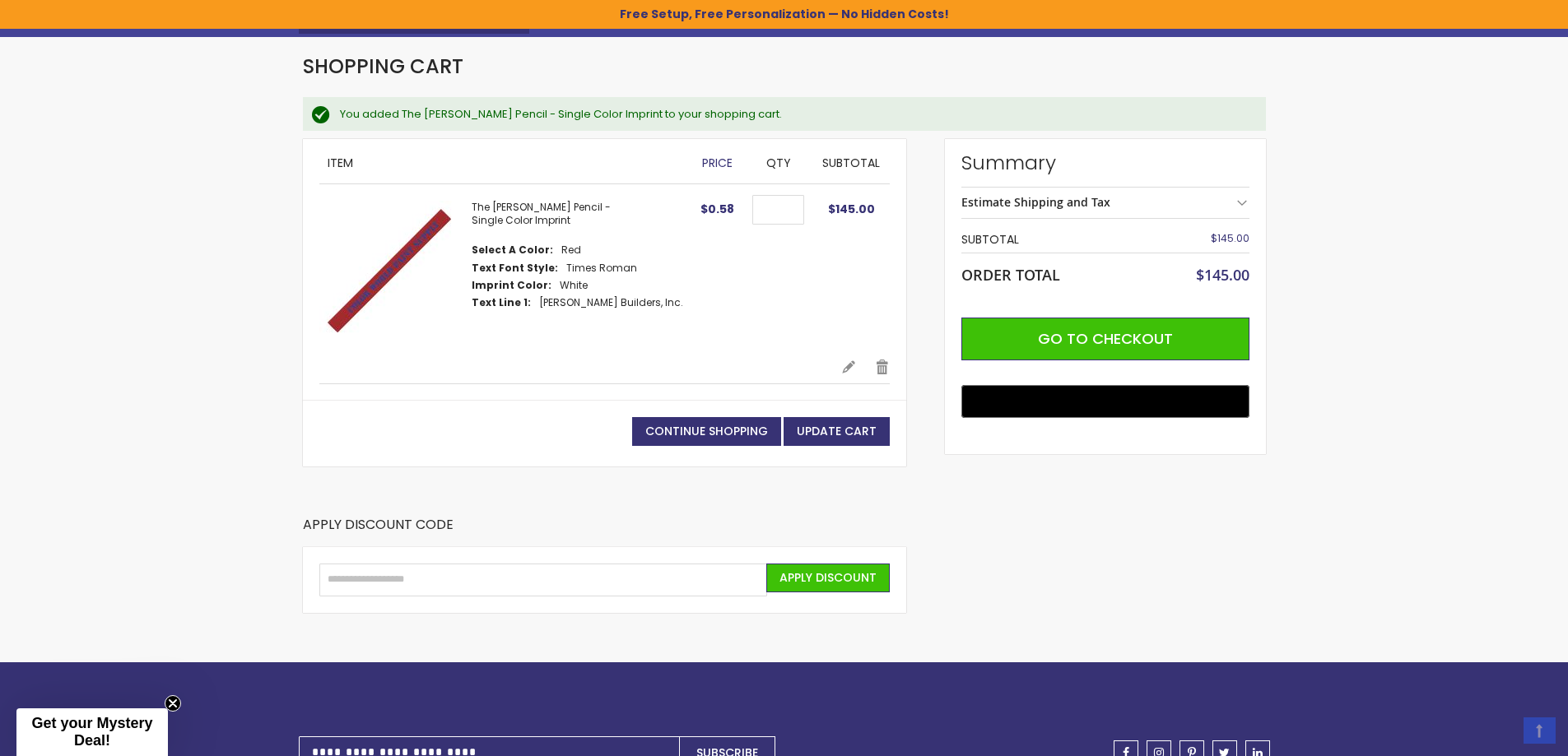
scroll to position [247, 0]
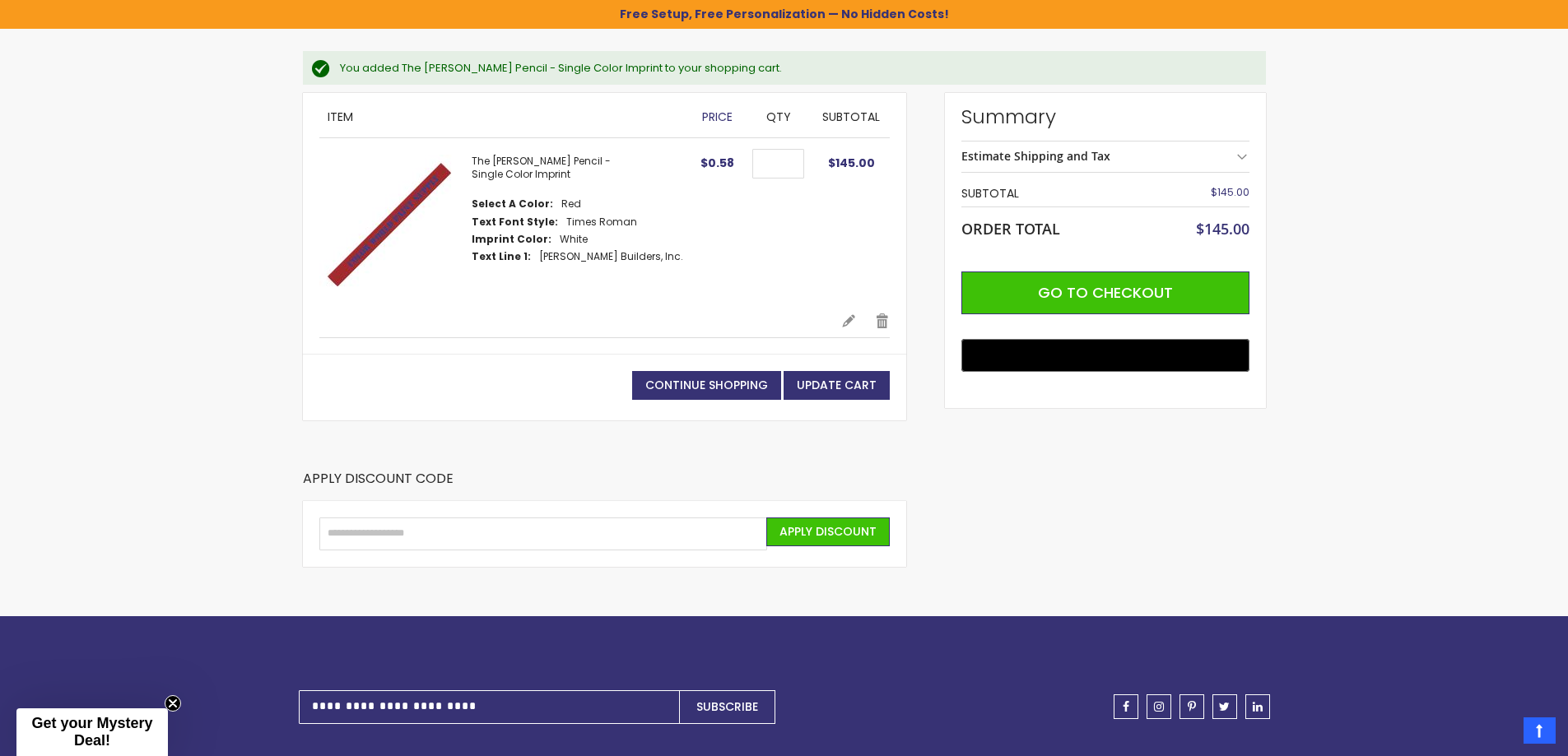
click at [388, 223] on img at bounding box center [387, 222] width 135 height 135
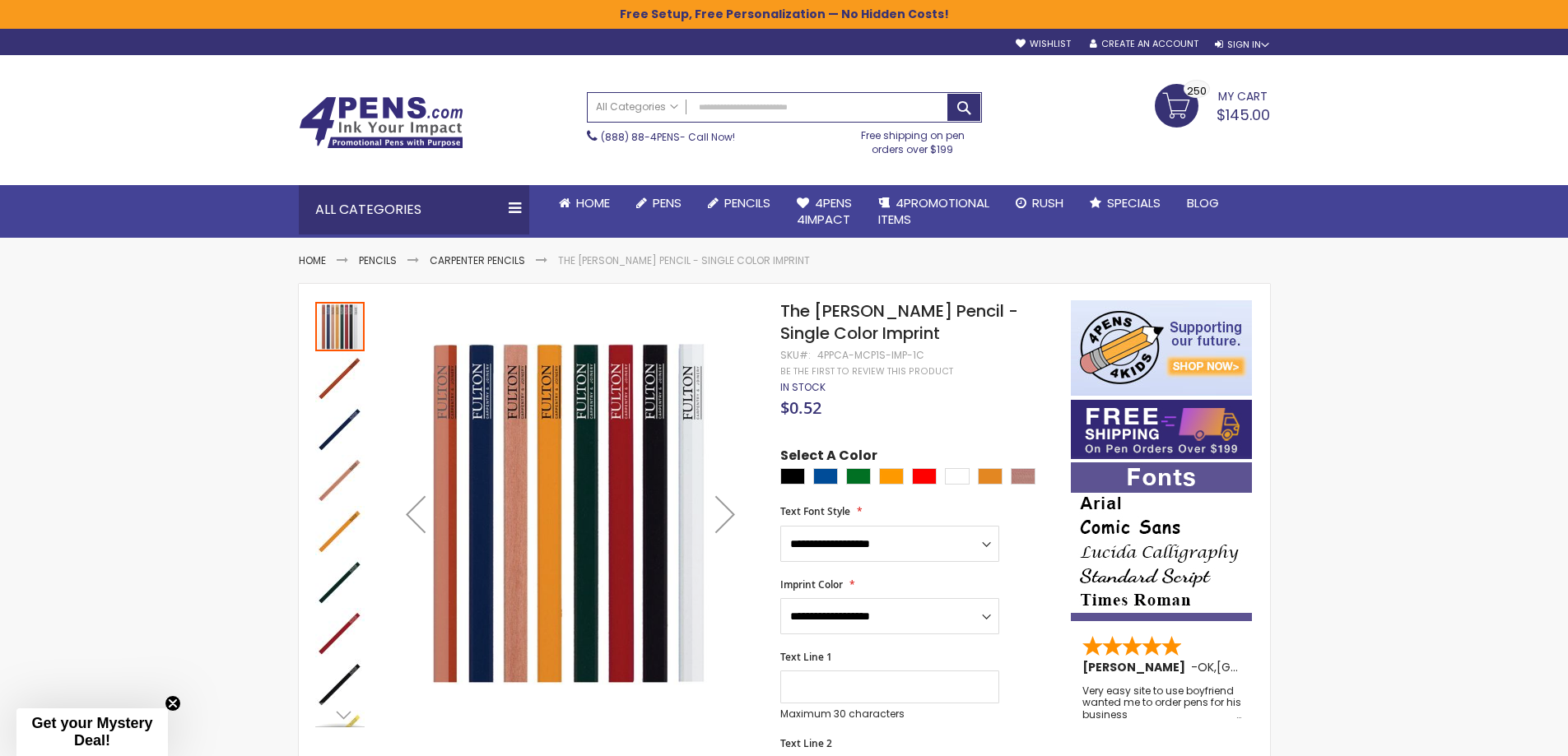
click at [1179, 114] on link "My Cart $145.00 250 250 items" at bounding box center [1212, 104] width 115 height 41
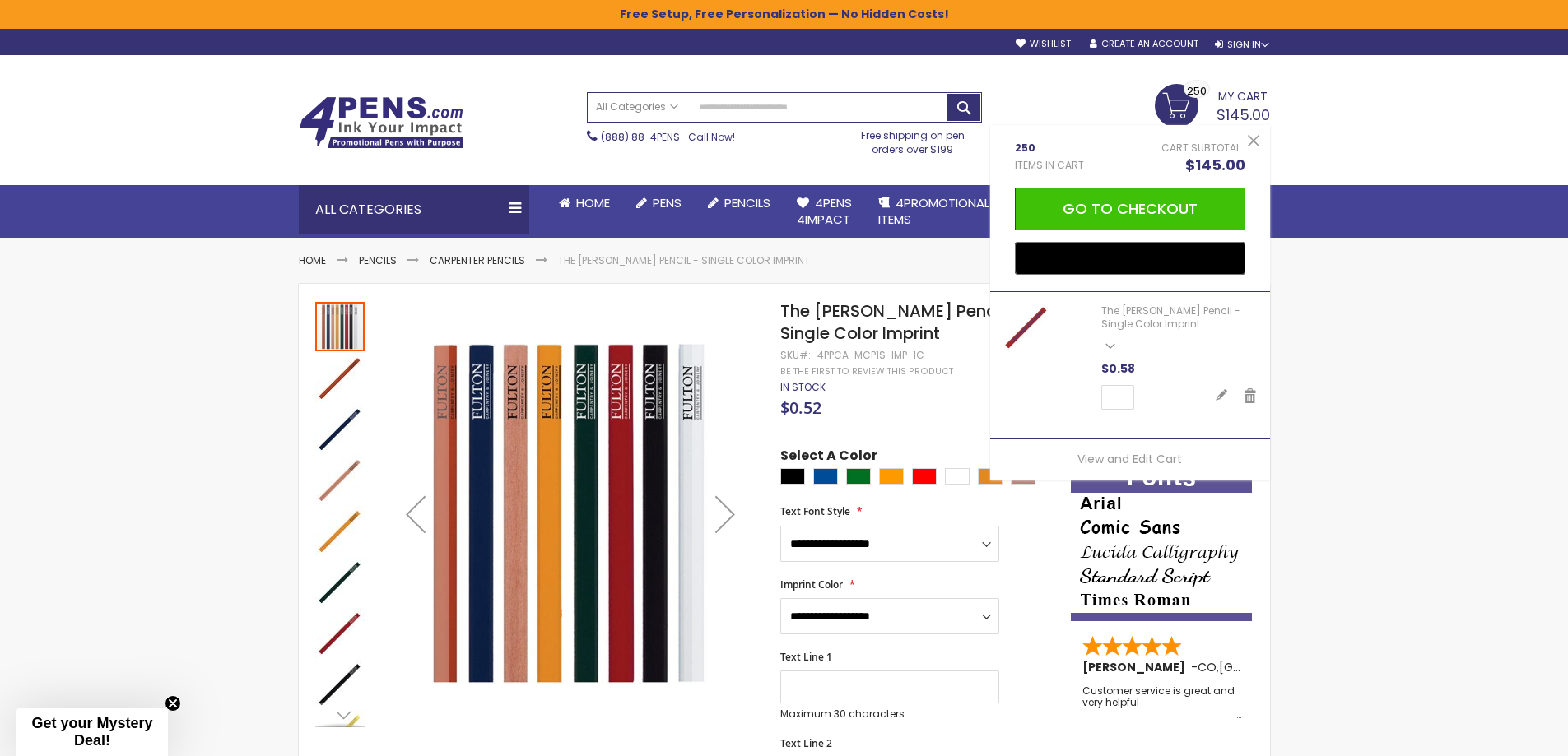
click at [1410, 133] on div "Toggle Nav Search All Categories All Categories Pens Plastic Pens Metal Pens Gr…" at bounding box center [784, 147] width 1568 height 183
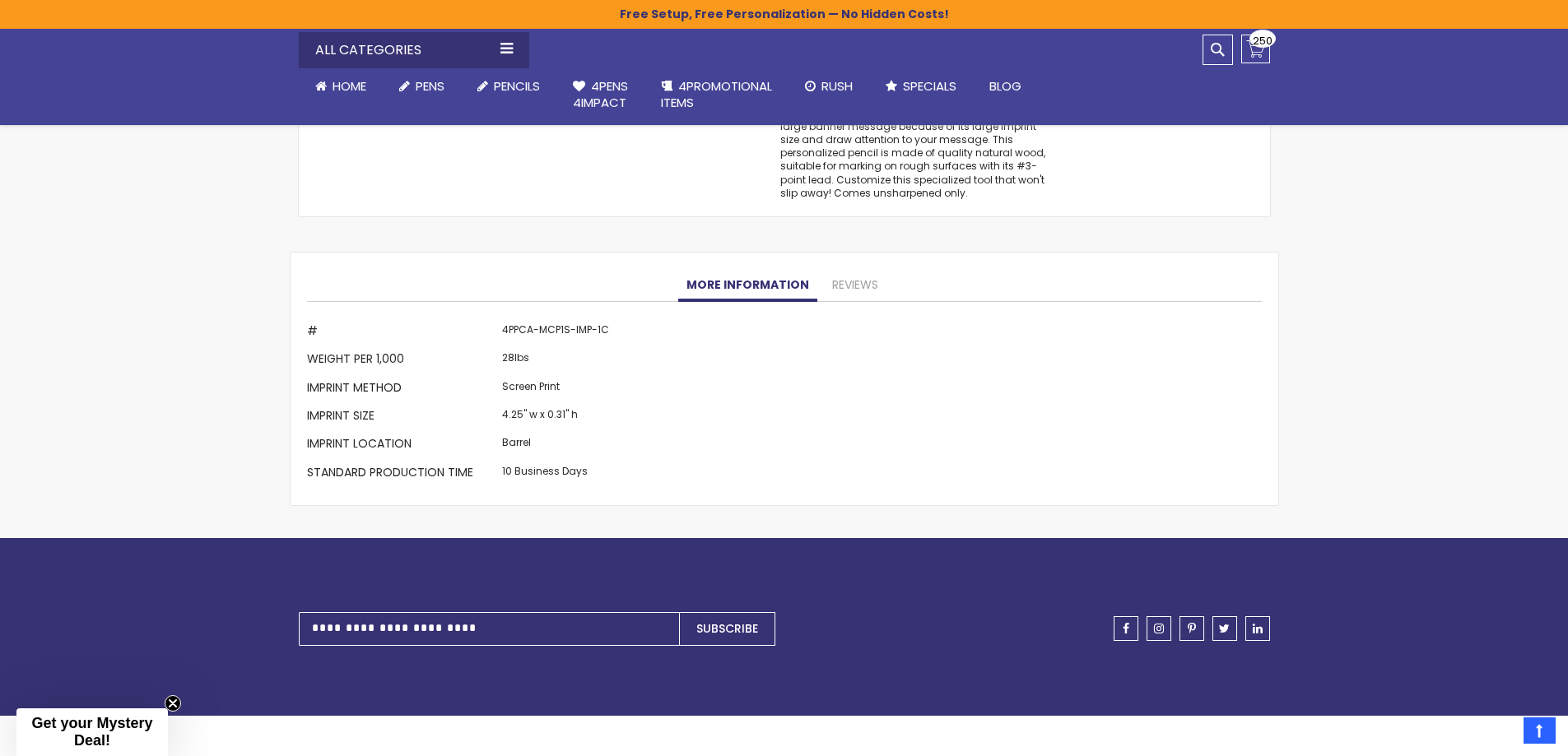
scroll to position [1481, 0]
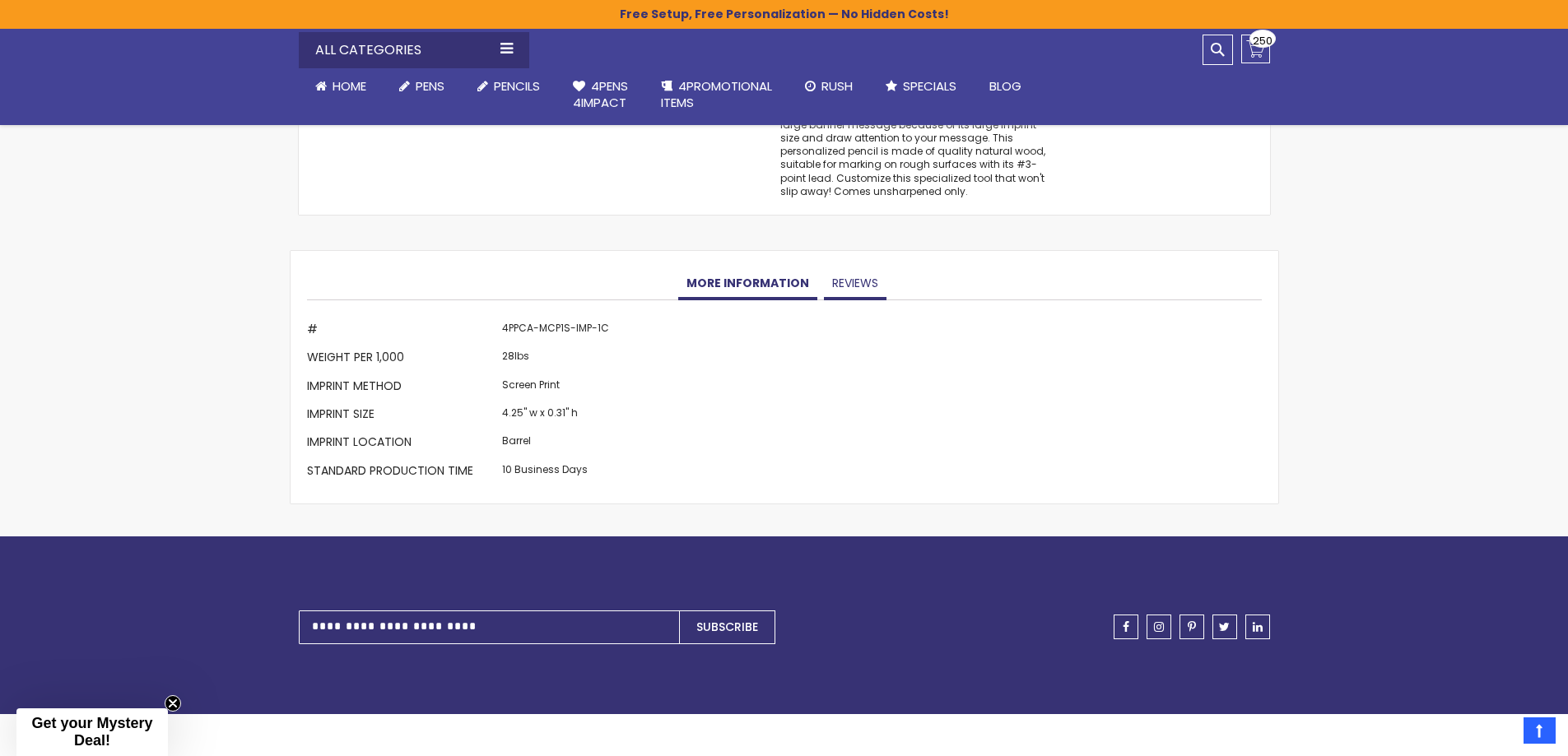
click at [867, 282] on link "Reviews" at bounding box center [856, 284] width 63 height 33
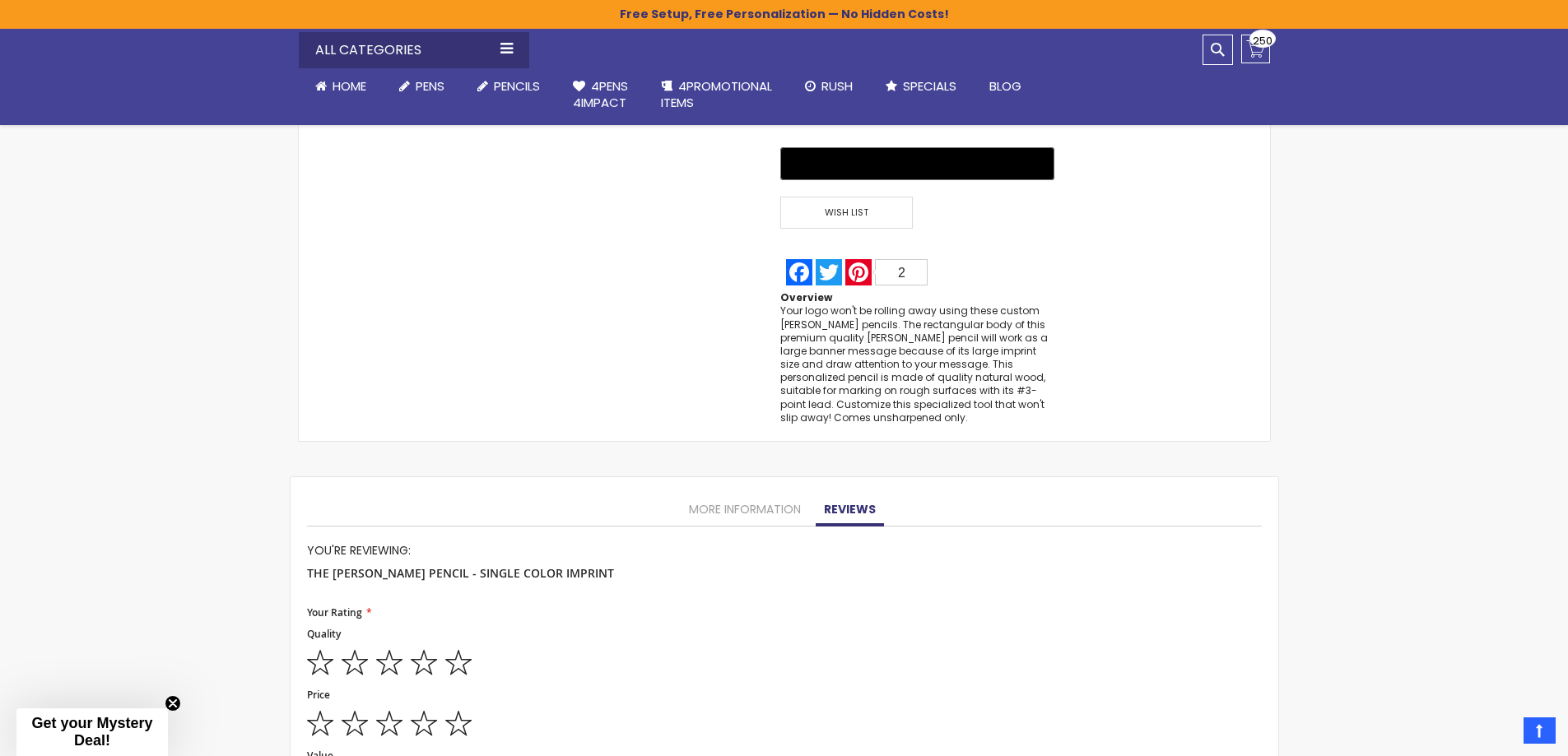
scroll to position [1502, 0]
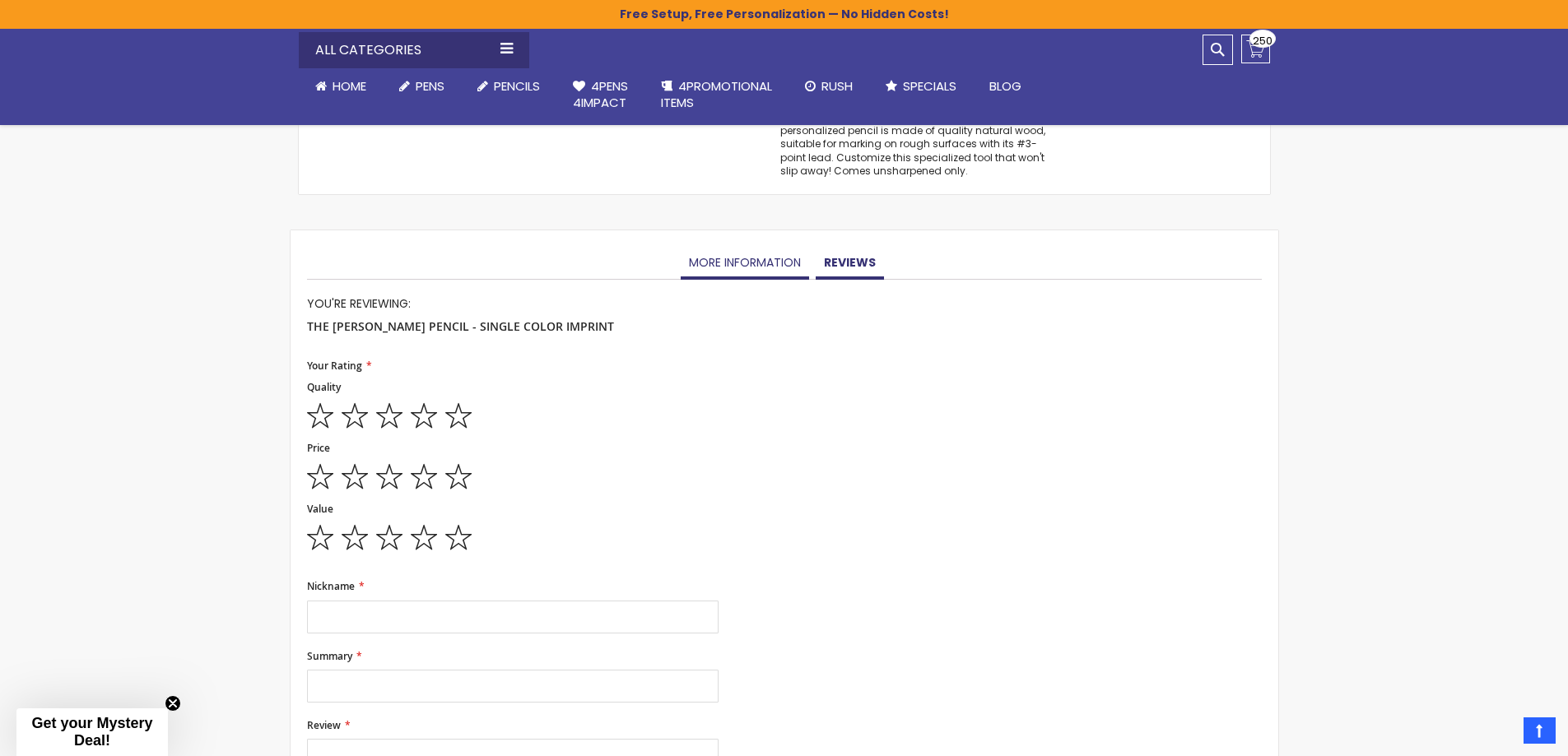
click at [743, 264] on link "More Information" at bounding box center [745, 263] width 129 height 33
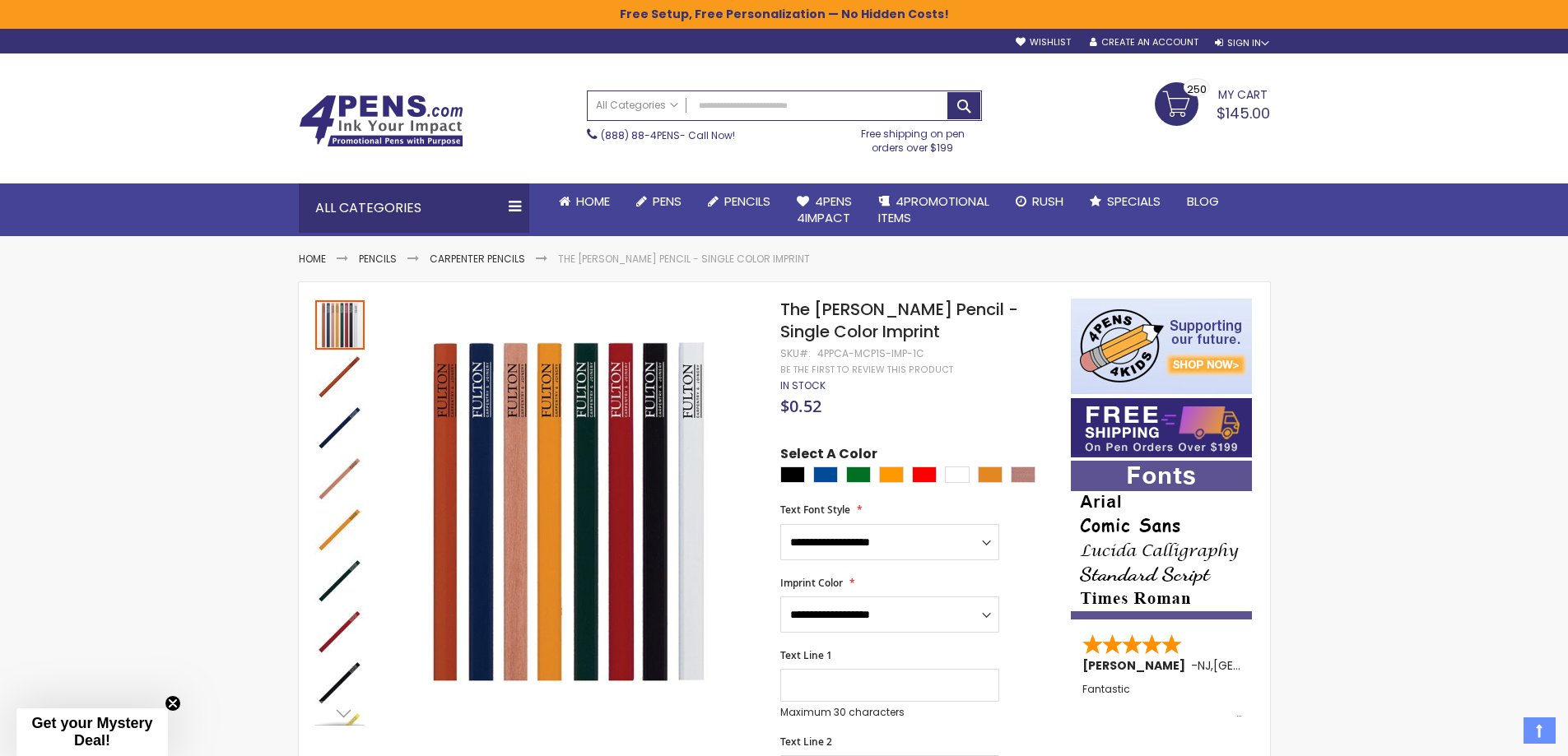
scroll to position [0, 0]
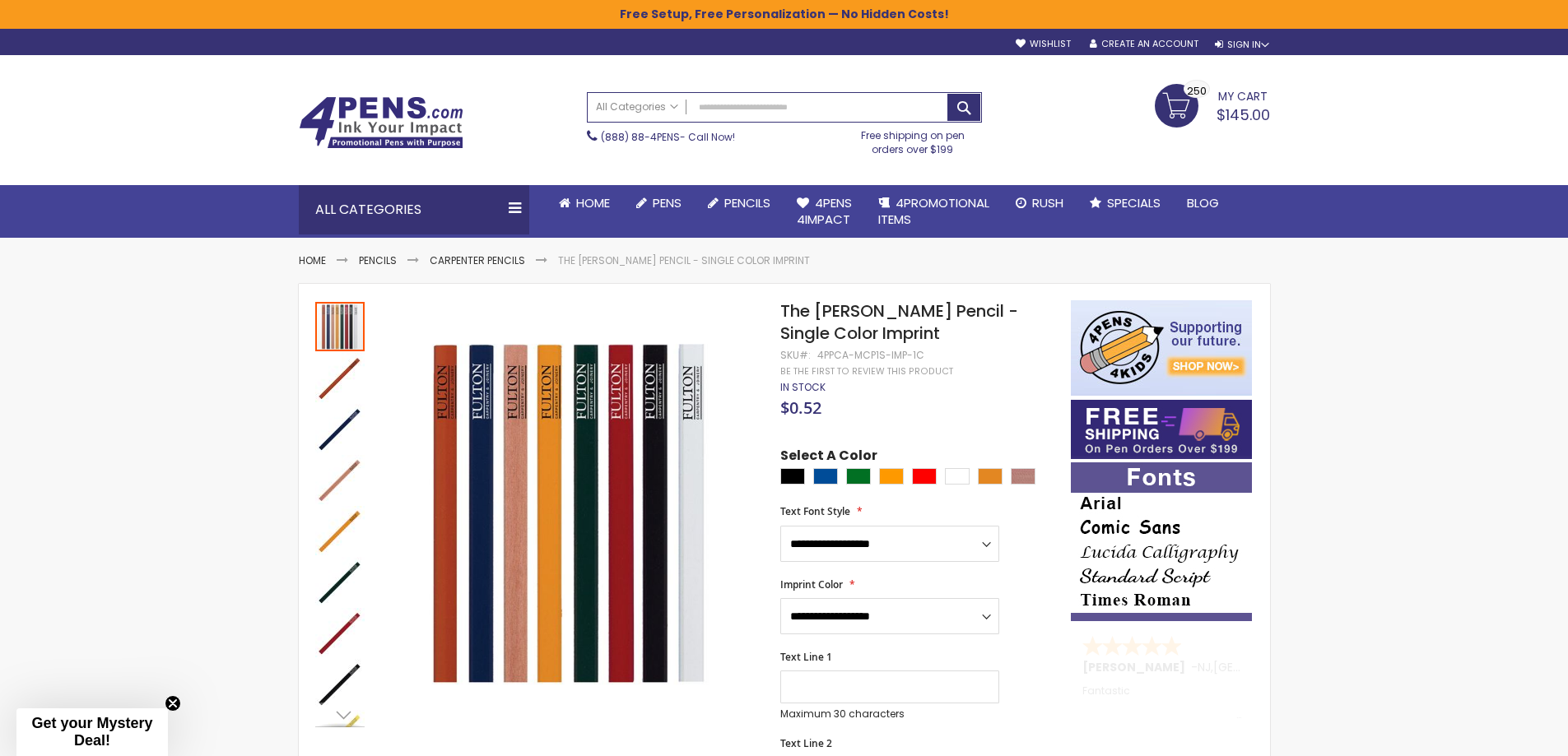
click at [1181, 107] on link "My Cart $145.00 250 250 items" at bounding box center [1212, 104] width 115 height 41
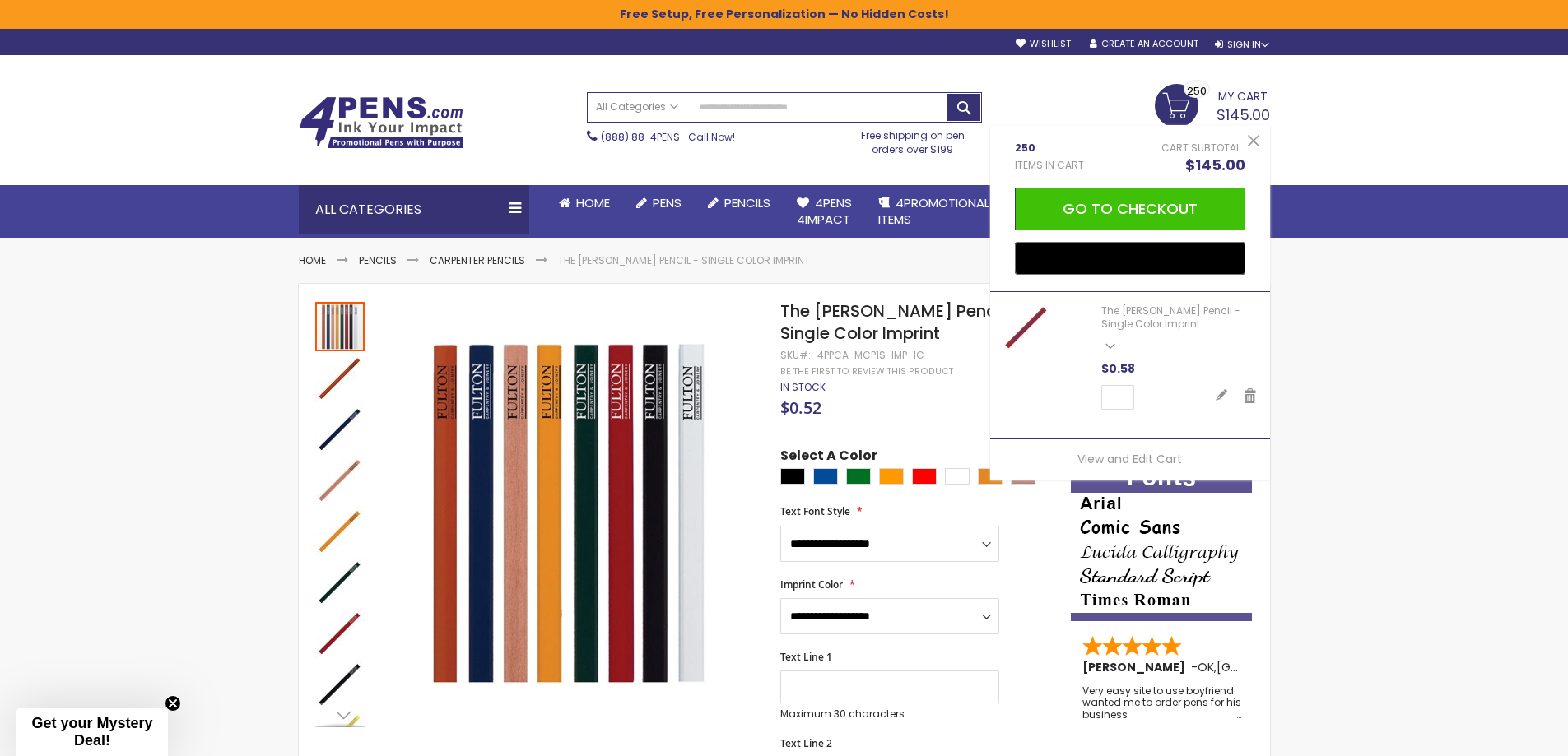
click at [1240, 104] on span "My Cart" at bounding box center [1243, 94] width 50 height 21
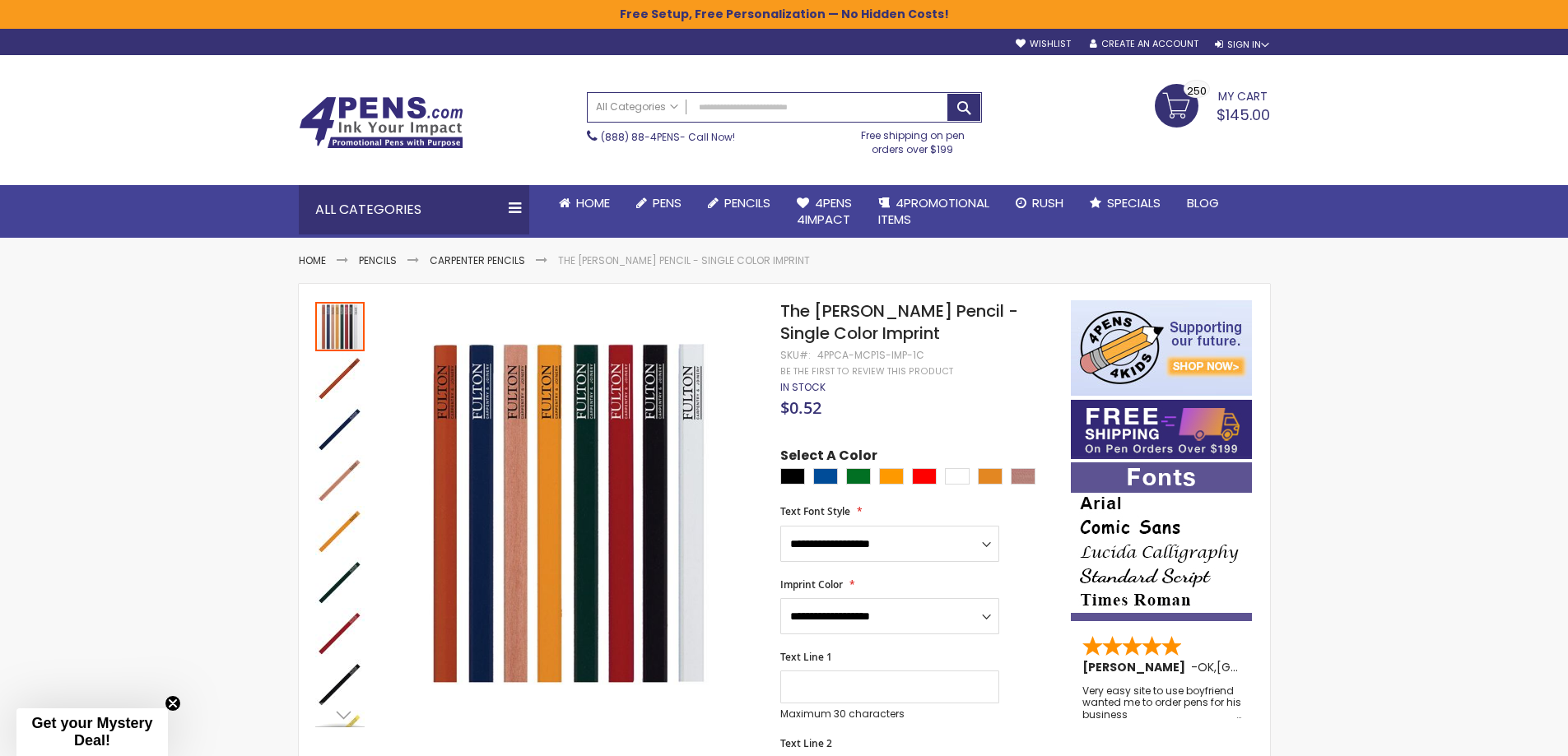
click at [1240, 104] on span "My Cart" at bounding box center [1243, 94] width 50 height 21
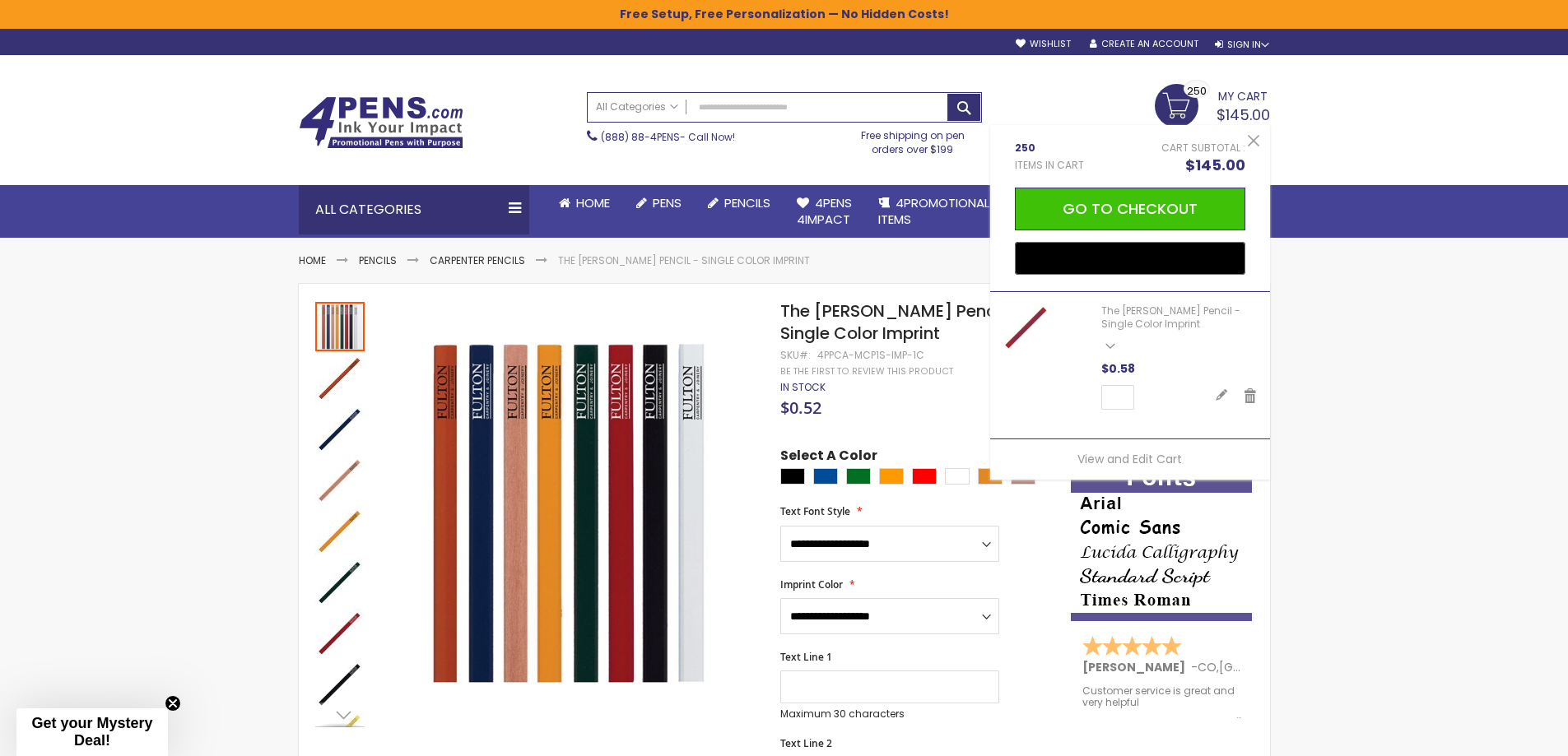
click at [1126, 153] on div "Cart Subtotal $145.00" at bounding box center [1130, 157] width 231 height 33
click at [1135, 319] on link "The [PERSON_NAME] Pencil - Single Color Imprint" at bounding box center [1171, 317] width 139 height 27
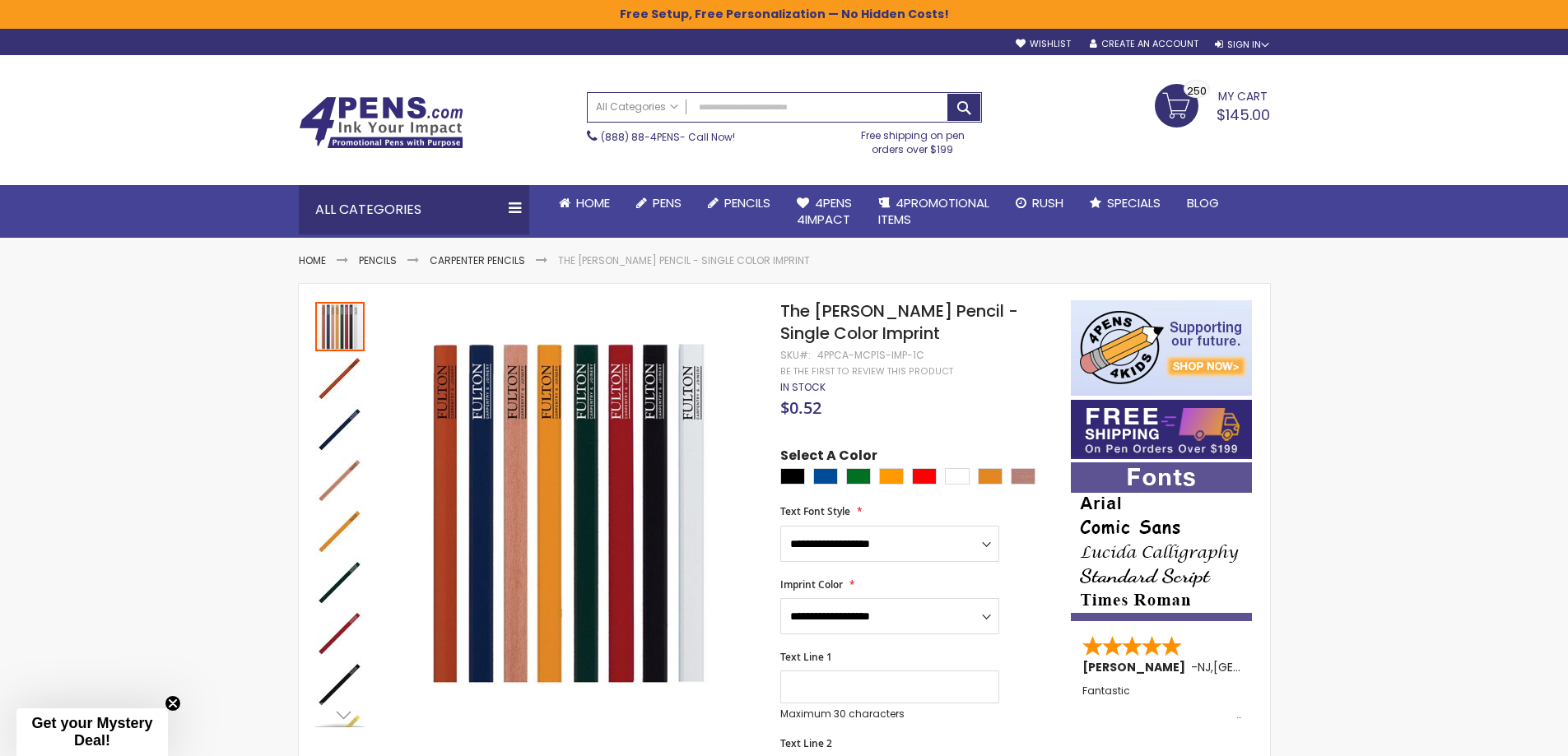
click at [1242, 113] on span "$145.00" at bounding box center [1244, 115] width 53 height 21
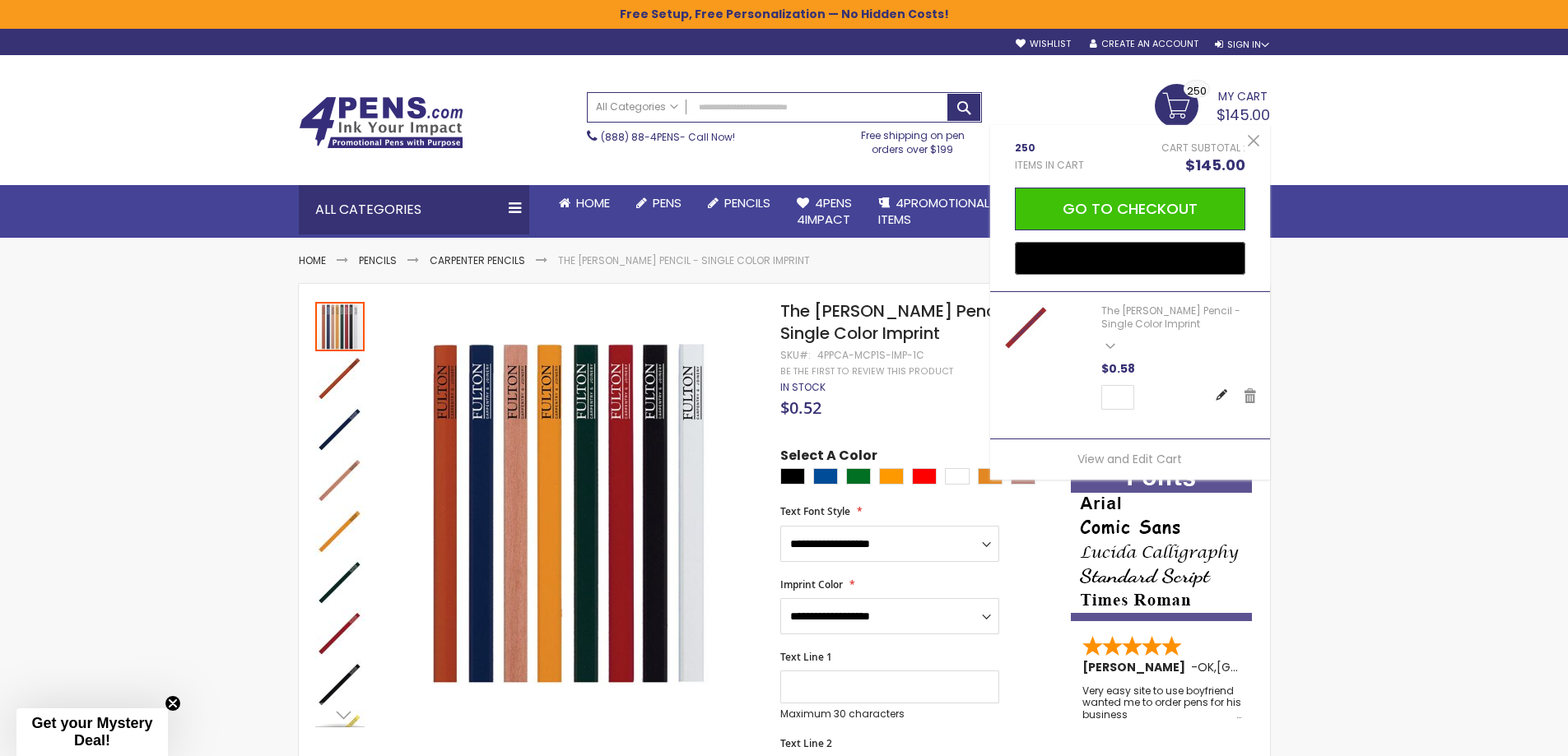
click at [1221, 394] on link "Edit" at bounding box center [1222, 396] width 13 height 18
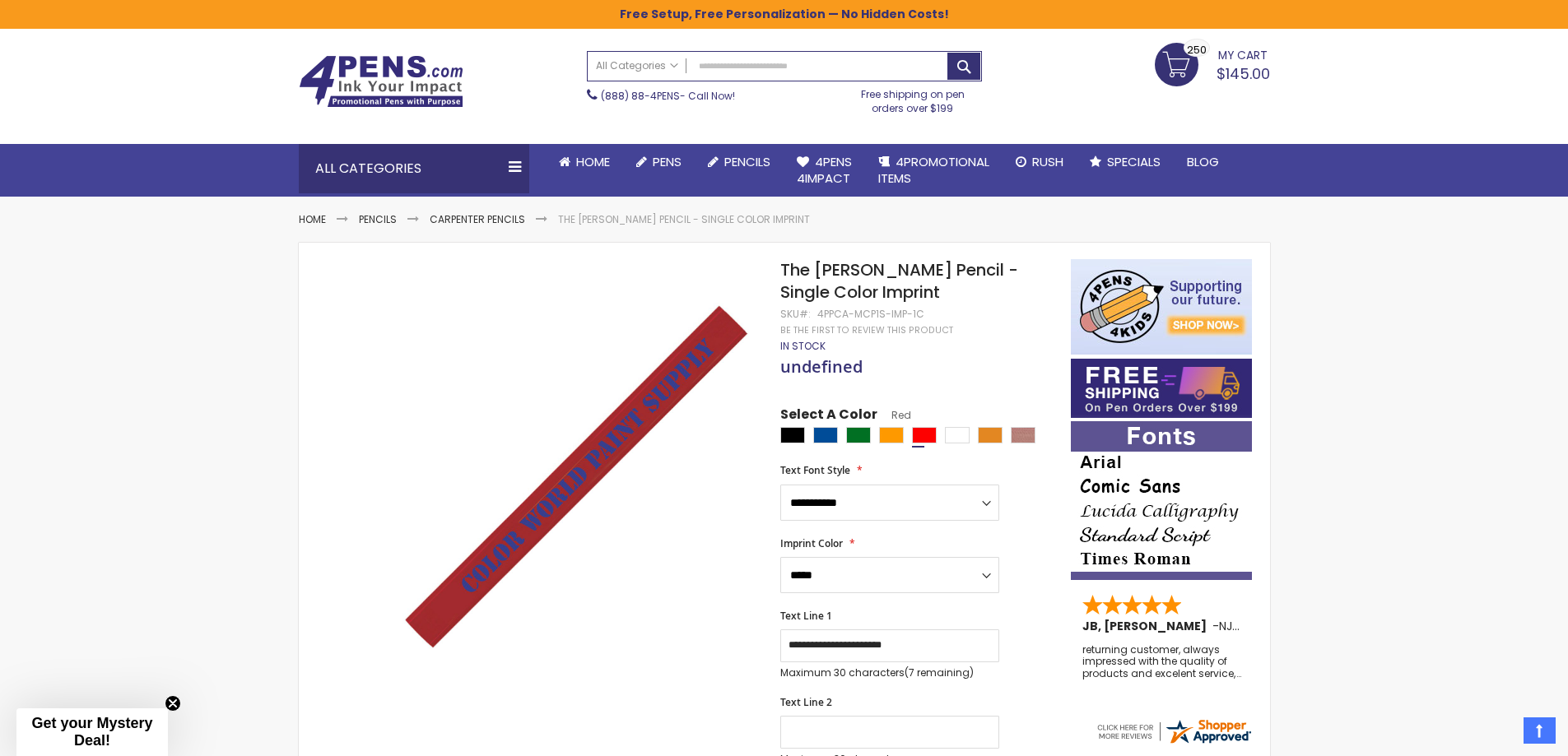
scroll to position [29, 0]
